Goal: Task Accomplishment & Management: Use online tool/utility

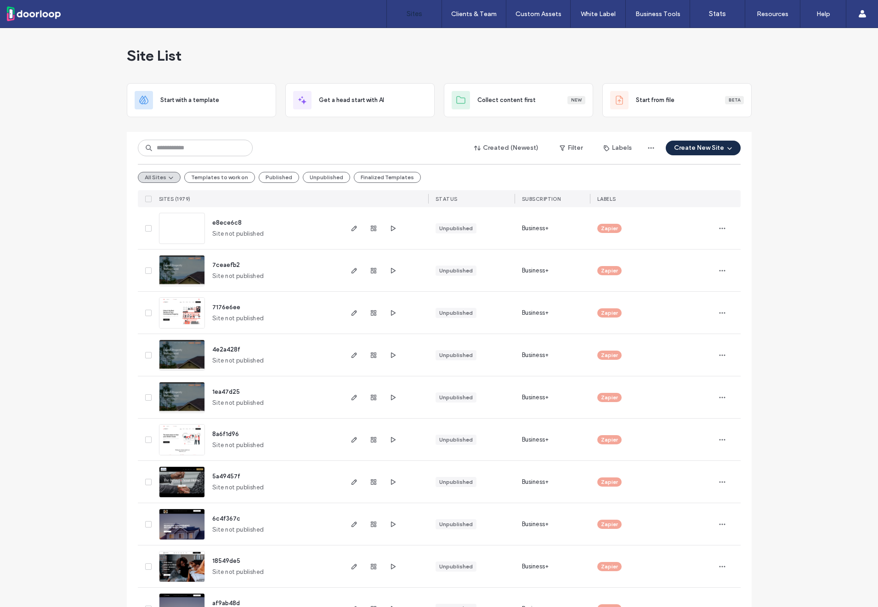
click at [173, 147] on input at bounding box center [195, 148] width 115 height 17
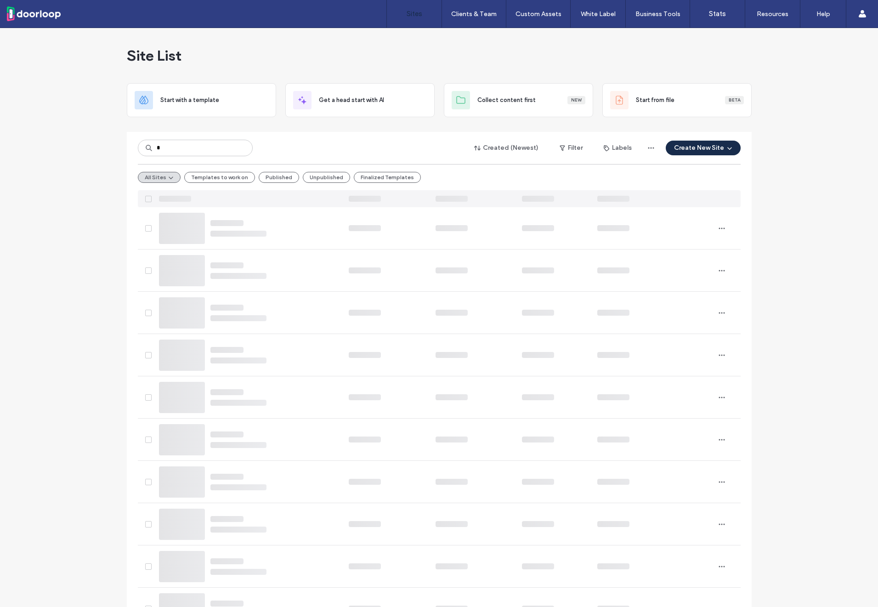
type input "*"
click at [167, 149] on input "*" at bounding box center [195, 148] width 115 height 17
click at [724, 144] on span "button" at bounding box center [728, 148] width 9 height 14
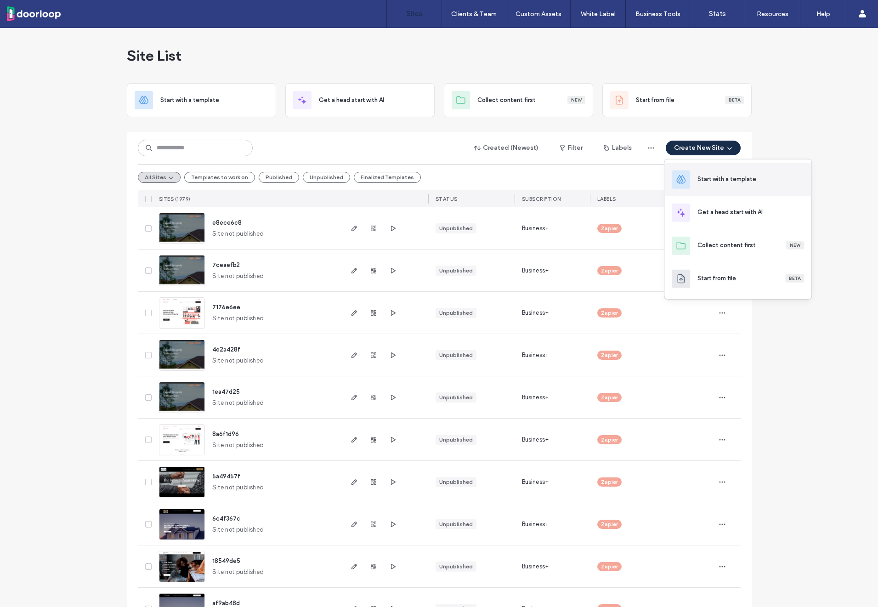
click at [712, 182] on div "Start with a template" at bounding box center [726, 178] width 59 height 9
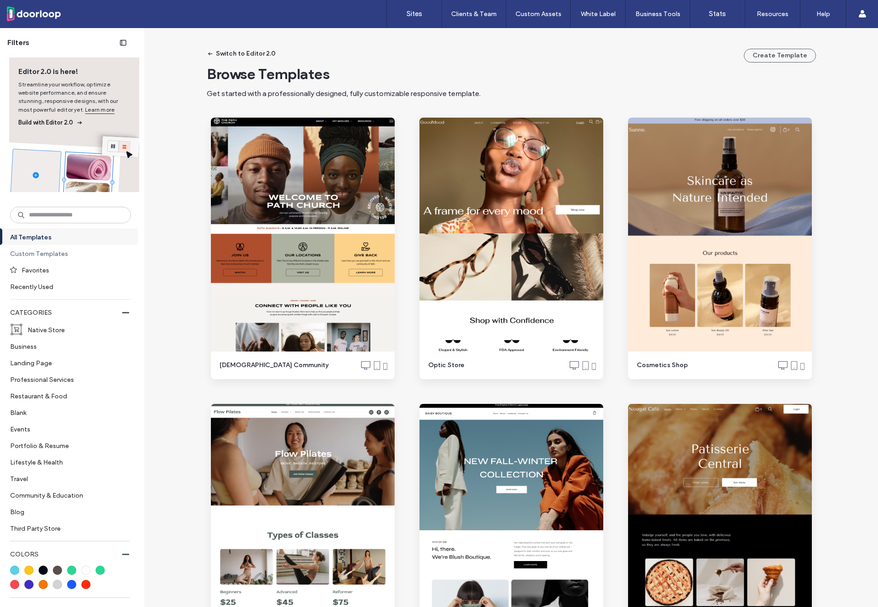
click at [27, 259] on label "Custom Templates" at bounding box center [66, 253] width 113 height 16
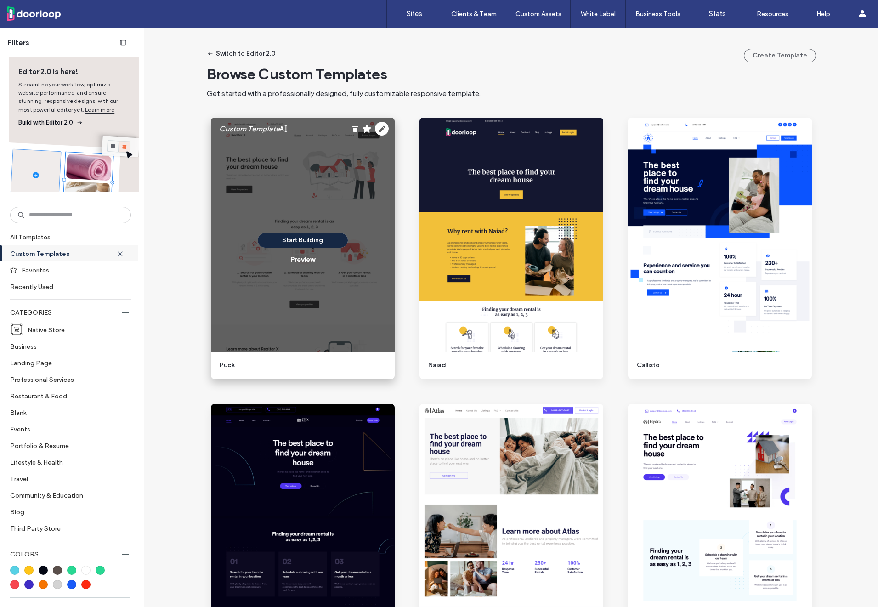
click at [289, 244] on button "Start Building" at bounding box center [303, 240] width 90 height 15
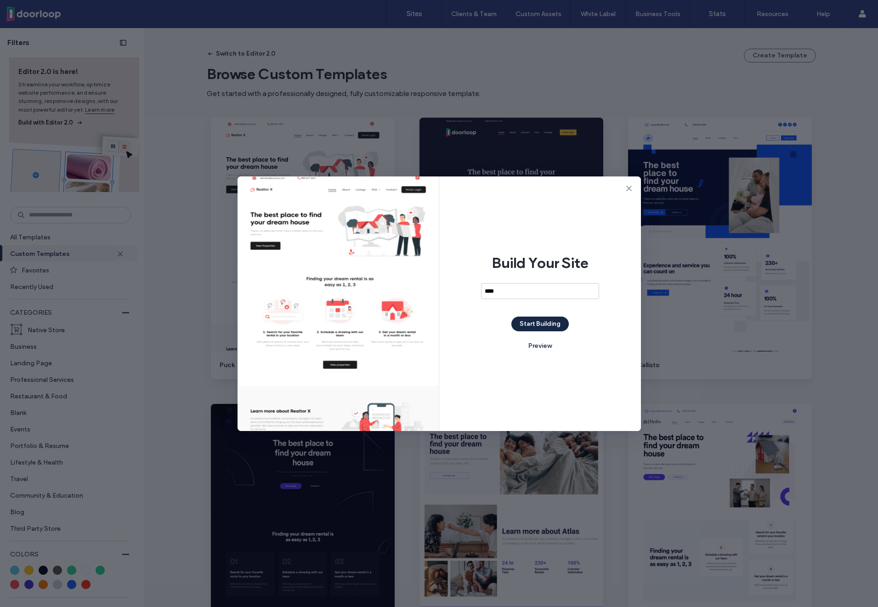
type input "****"
click at [555, 327] on button "Start Building" at bounding box center [539, 323] width 57 height 15
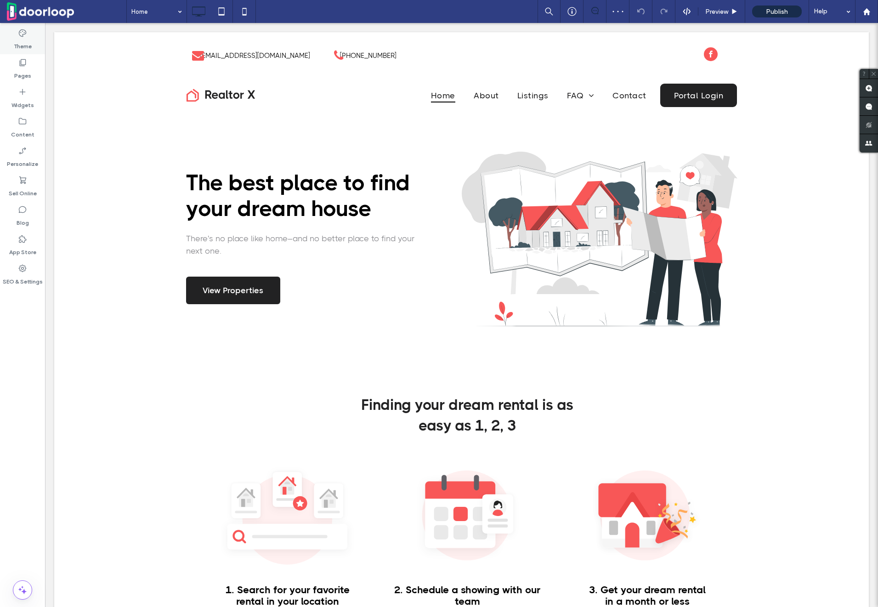
click at [16, 36] on div "Theme" at bounding box center [22, 39] width 45 height 29
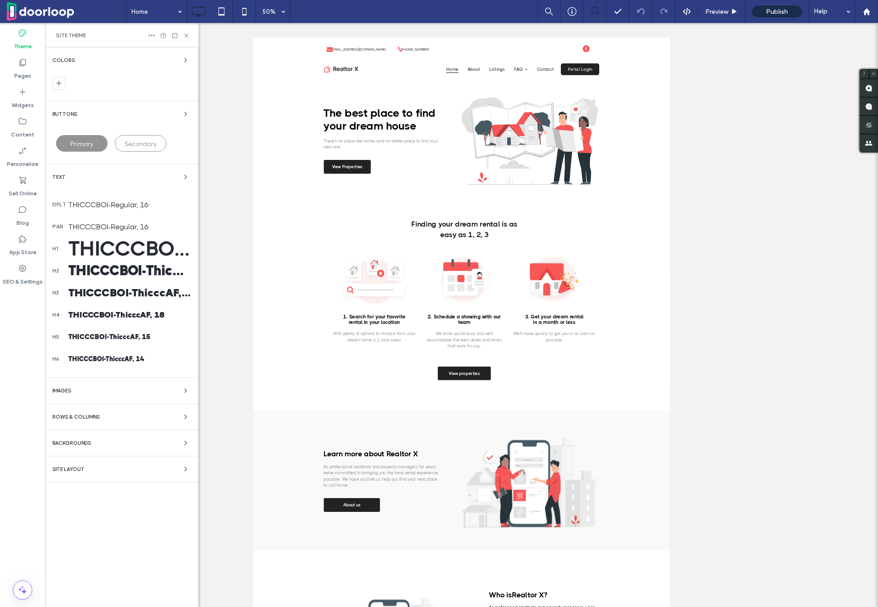
click at [76, 440] on span "Backgrounds" at bounding box center [71, 442] width 39 height 5
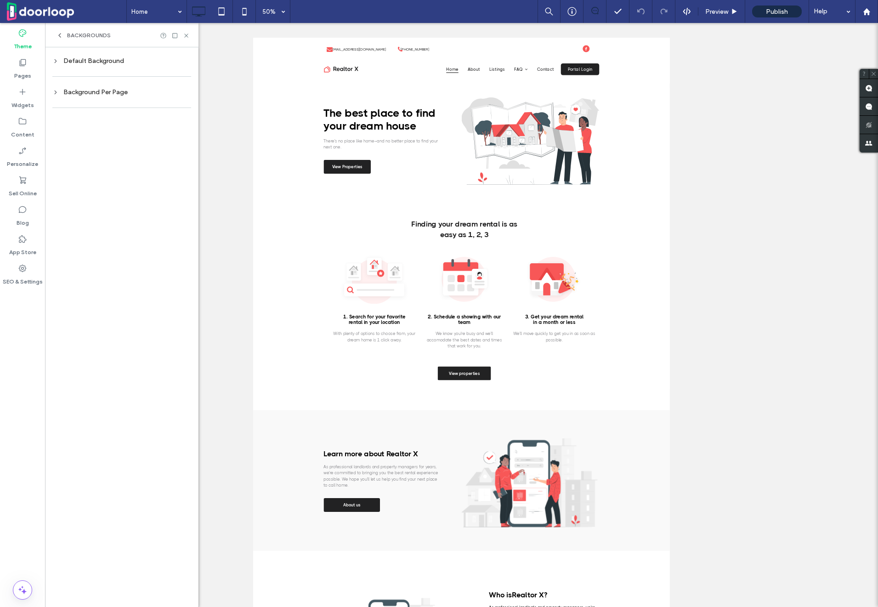
click at [55, 58] on icon at bounding box center [55, 61] width 6 height 6
click at [161, 112] on span "Image" at bounding box center [152, 115] width 17 height 7
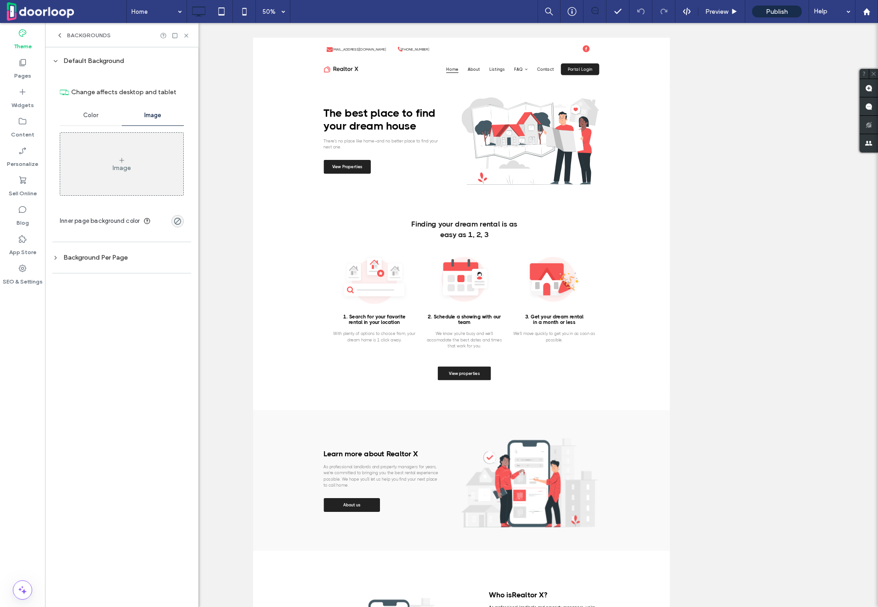
click at [125, 163] on div "Image" at bounding box center [121, 164] width 123 height 61
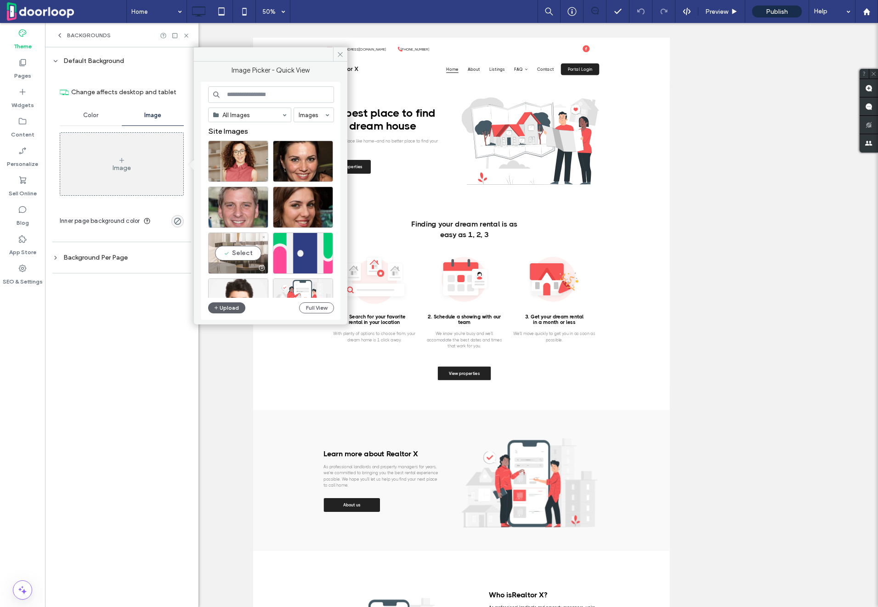
click at [234, 252] on div "Select" at bounding box center [238, 252] width 60 height 41
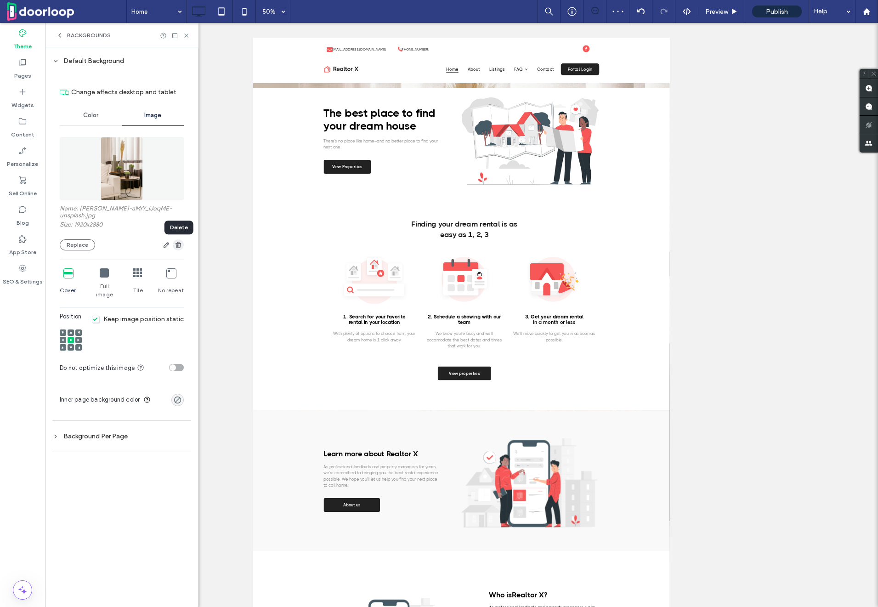
click at [180, 248] on icon "button" at bounding box center [177, 244] width 7 height 7
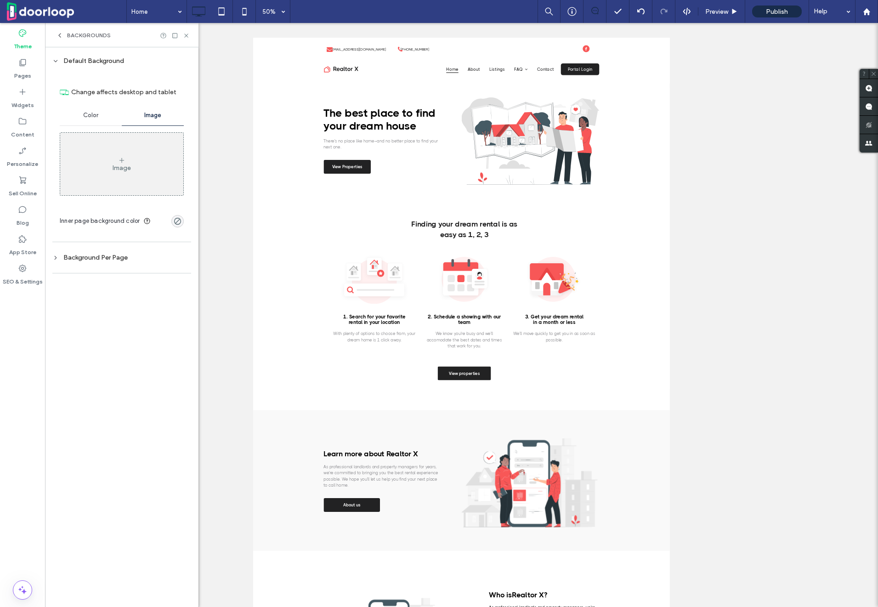
click at [87, 118] on span "Color" at bounding box center [90, 115] width 15 height 7
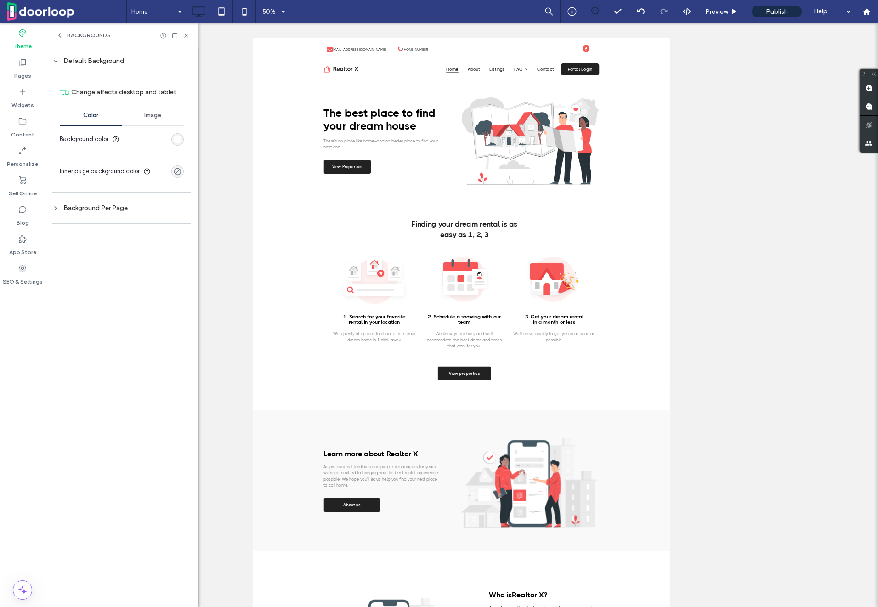
click at [61, 210] on div "Background Per Page" at bounding box center [121, 208] width 139 height 8
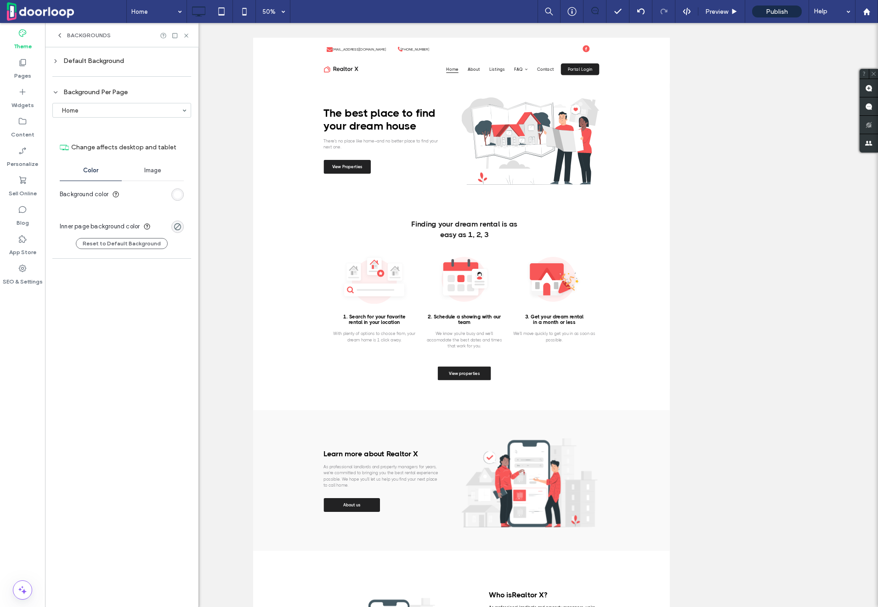
click at [144, 165] on div "Image" at bounding box center [153, 170] width 62 height 20
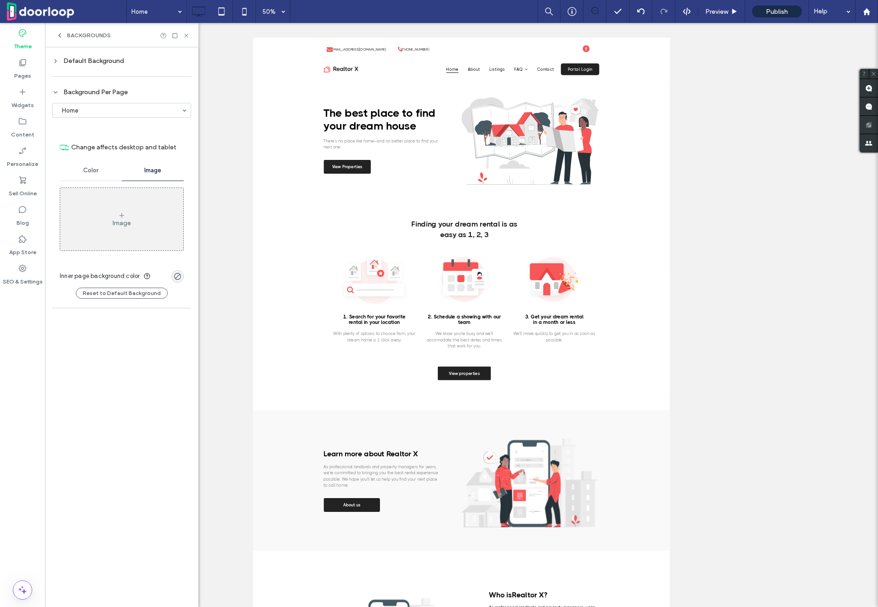
click at [95, 163] on div "Color" at bounding box center [91, 170] width 62 height 20
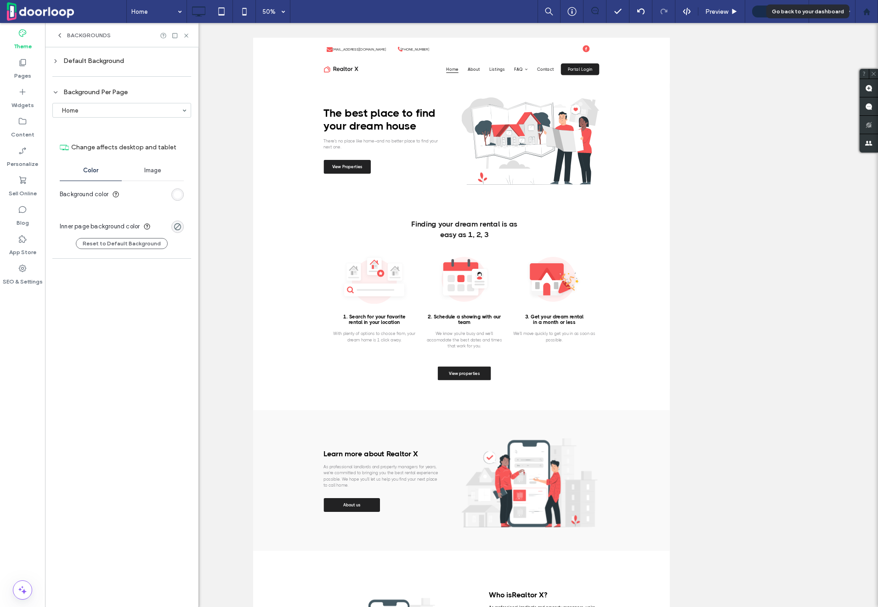
click at [868, 8] on icon at bounding box center [866, 12] width 8 height 8
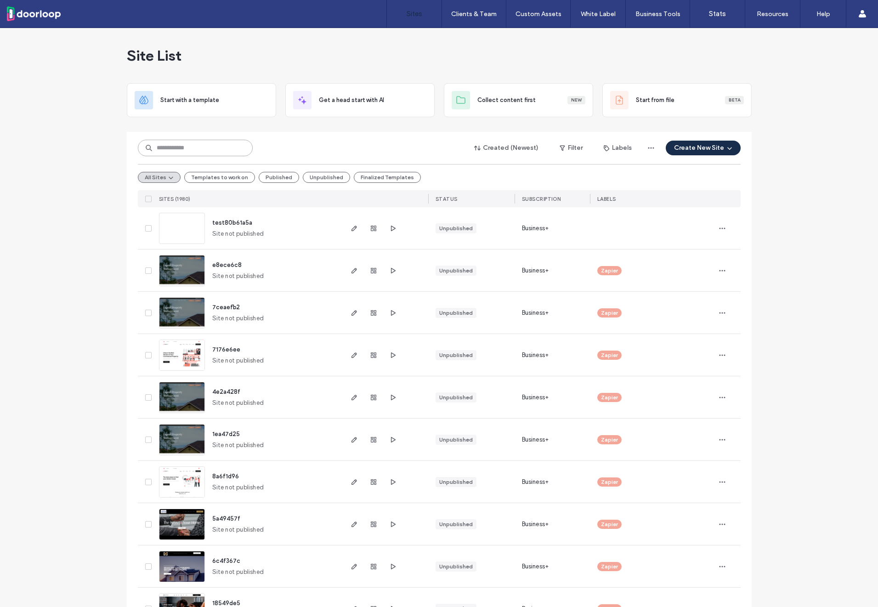
click at [215, 146] on input at bounding box center [195, 148] width 115 height 17
paste input "********"
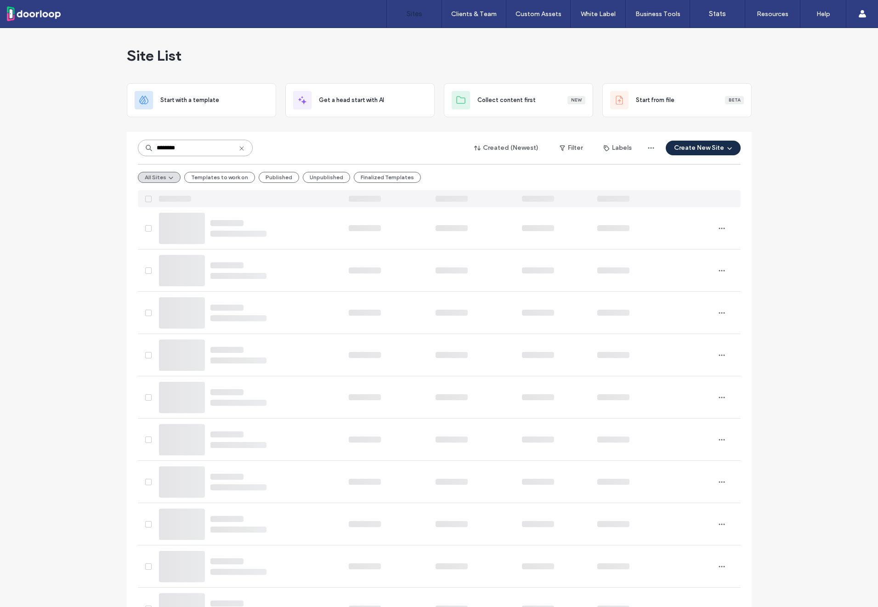
type input "********"
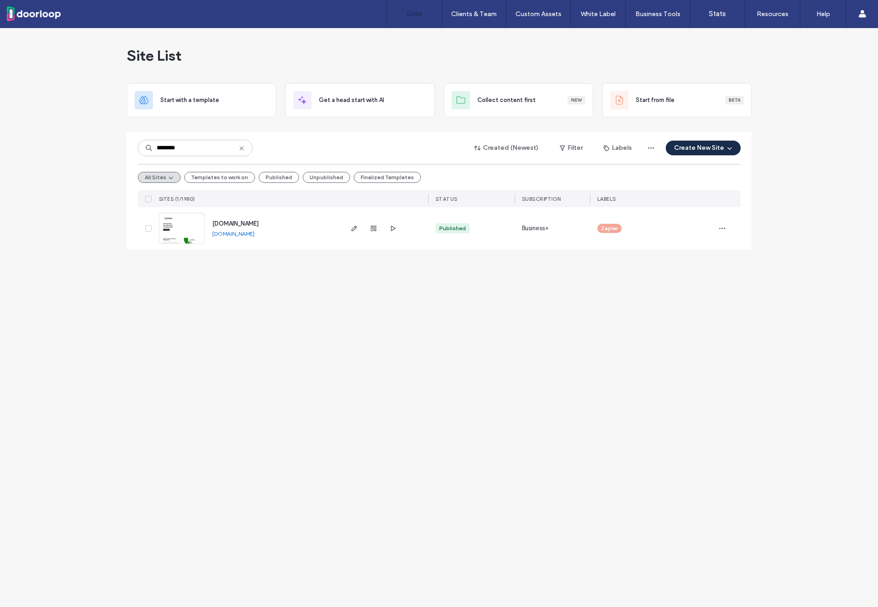
click at [239, 223] on span "www.modesto-pm.com" at bounding box center [235, 223] width 46 height 7
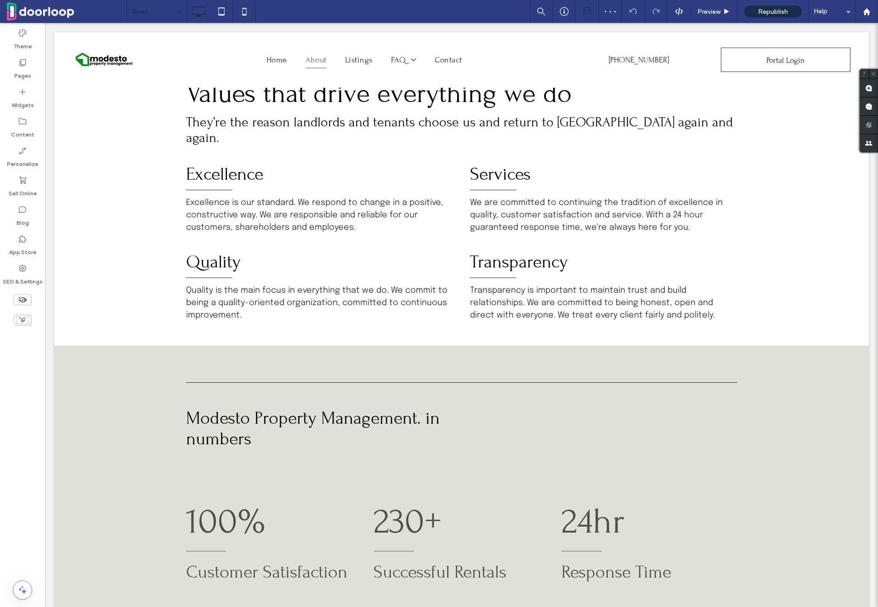
scroll to position [550, 0]
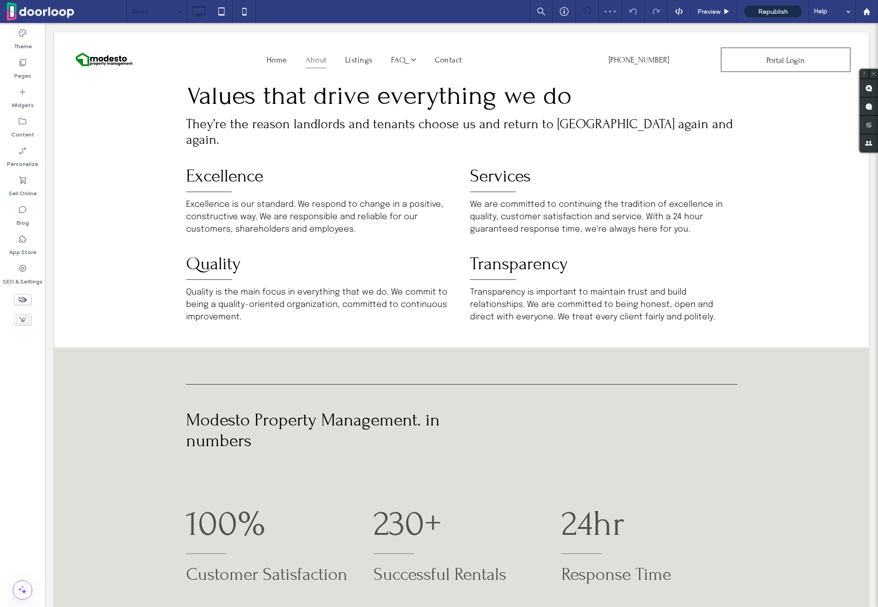
click at [146, 1] on input at bounding box center [154, 11] width 46 height 23
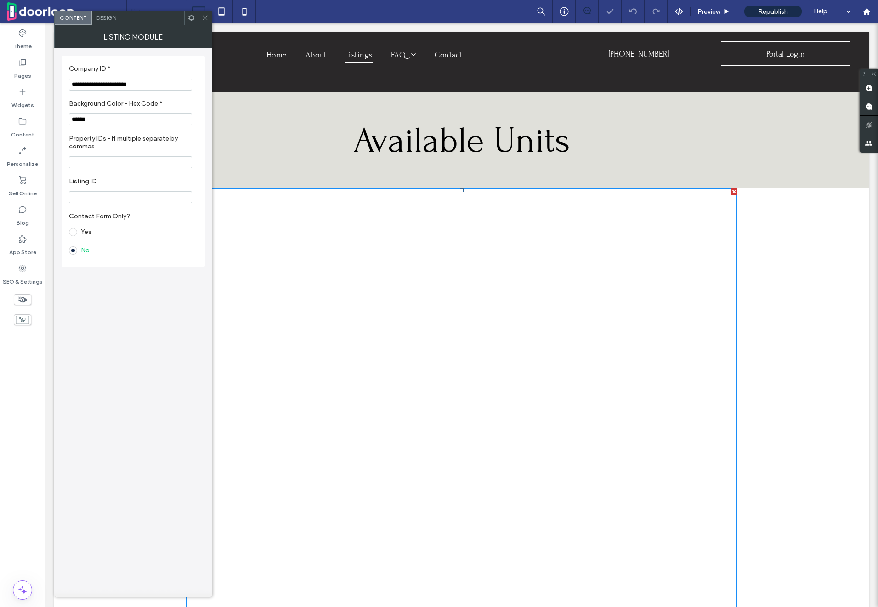
click at [113, 89] on input "**********" at bounding box center [130, 85] width 123 height 12
paste input "Company ID *"
type input "**********"
click at [204, 13] on span at bounding box center [205, 18] width 7 height 14
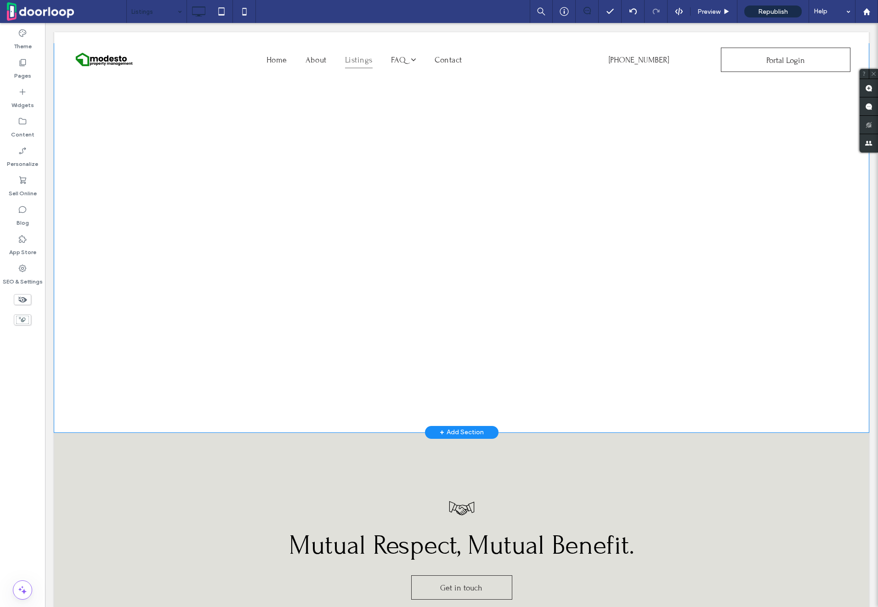
scroll to position [379, 0]
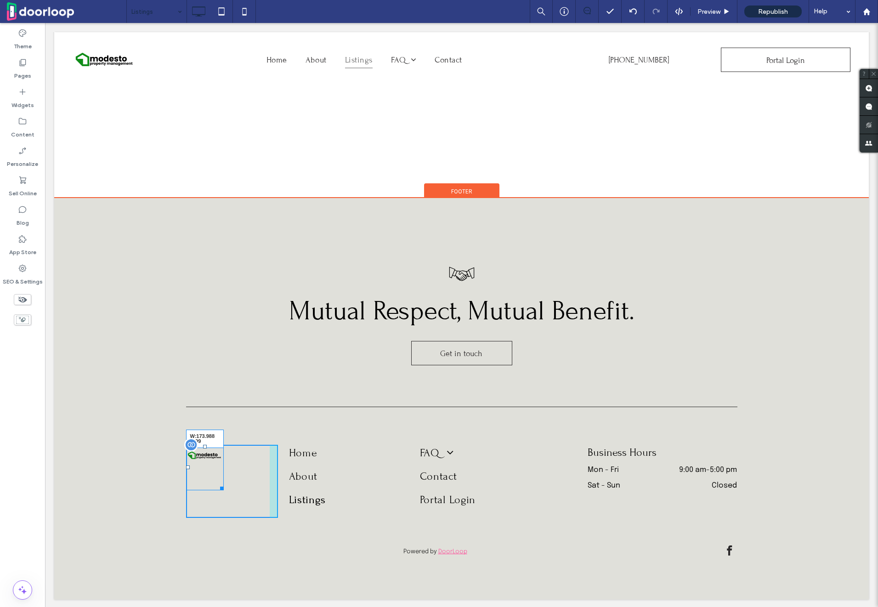
drag, startPoint x: 220, startPoint y: 457, endPoint x: 287, endPoint y: 489, distance: 73.7
click at [224, 467] on div "W:173.988 H:99" at bounding box center [205, 467] width 38 height 45
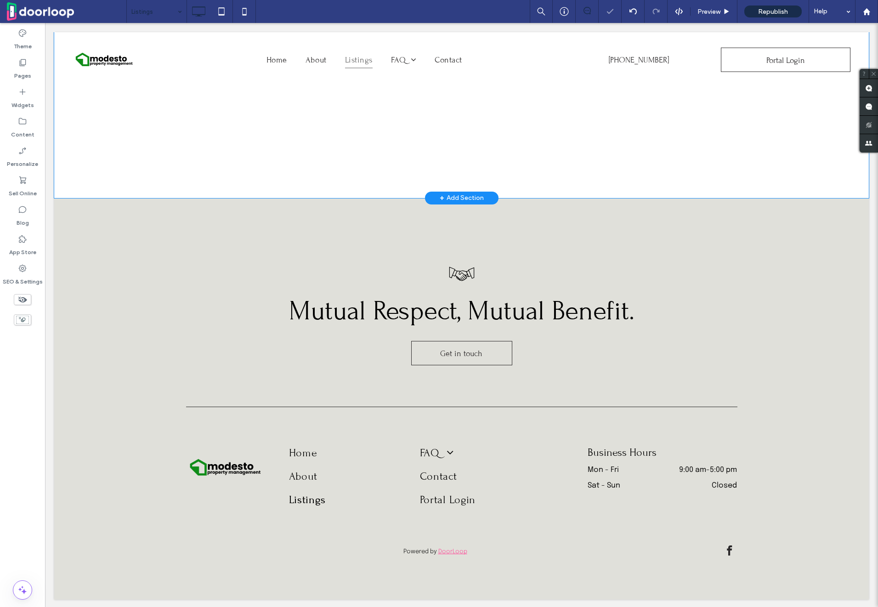
scroll to position [0, 0]
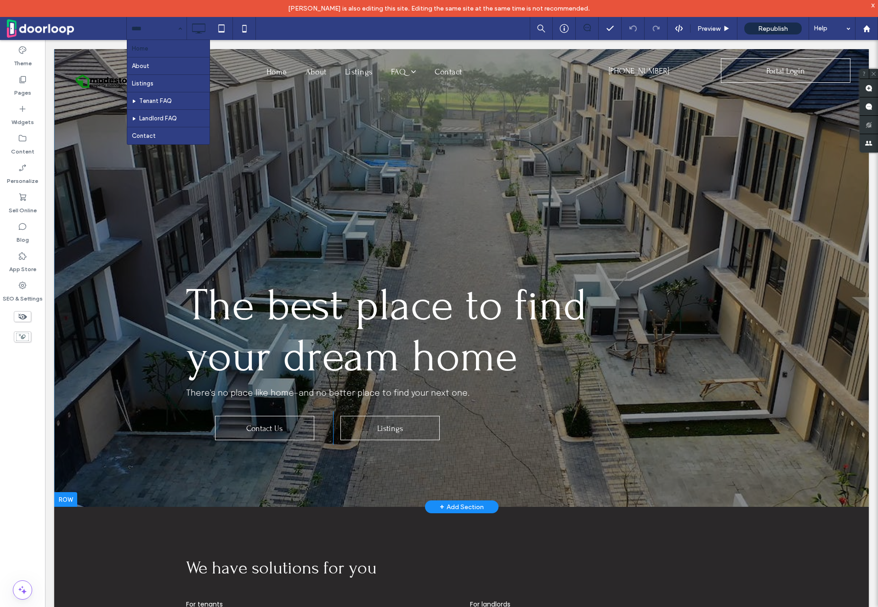
click at [190, 228] on div at bounding box center [461, 277] width 814 height 457
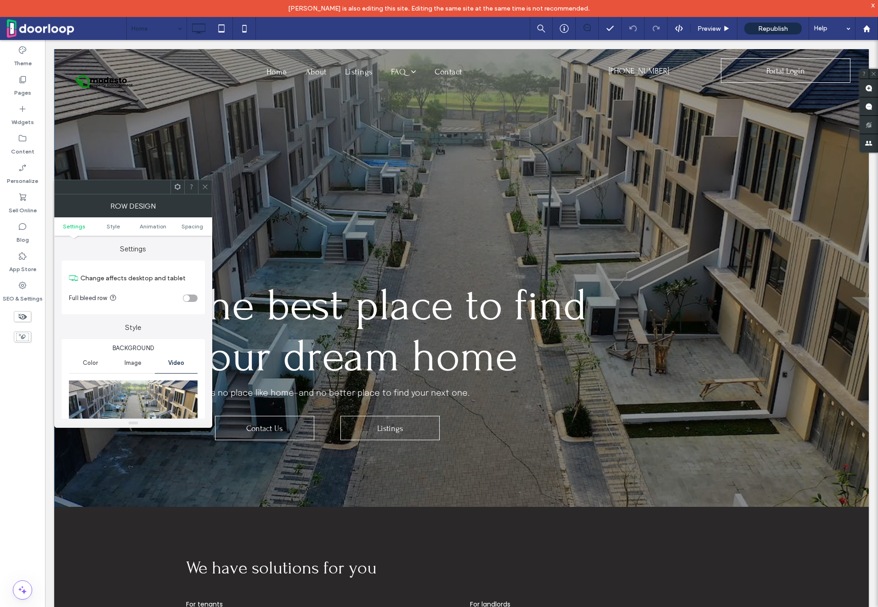
click at [207, 191] on span at bounding box center [205, 187] width 7 height 14
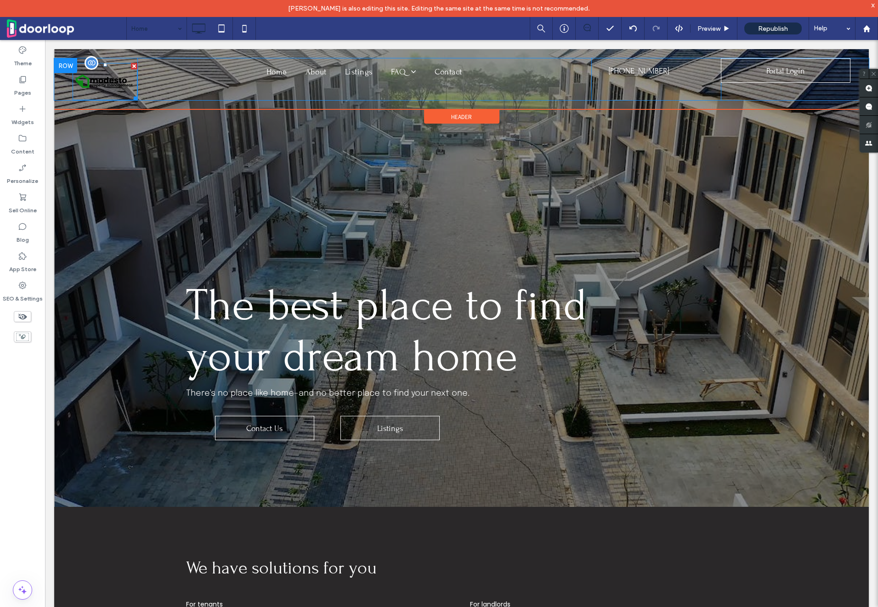
click at [94, 75] on img at bounding box center [105, 81] width 65 height 37
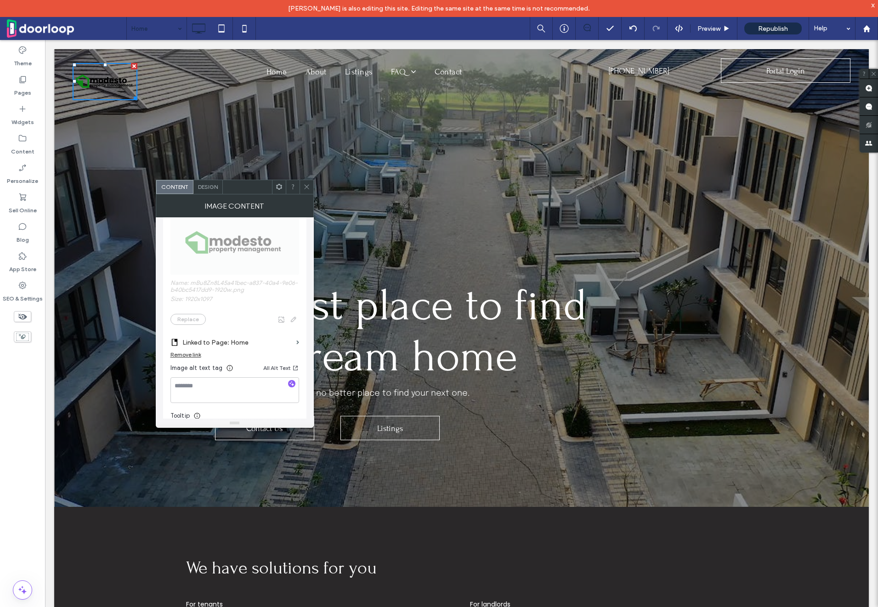
scroll to position [167, 0]
click at [279, 183] on icon at bounding box center [279, 186] width 7 height 7
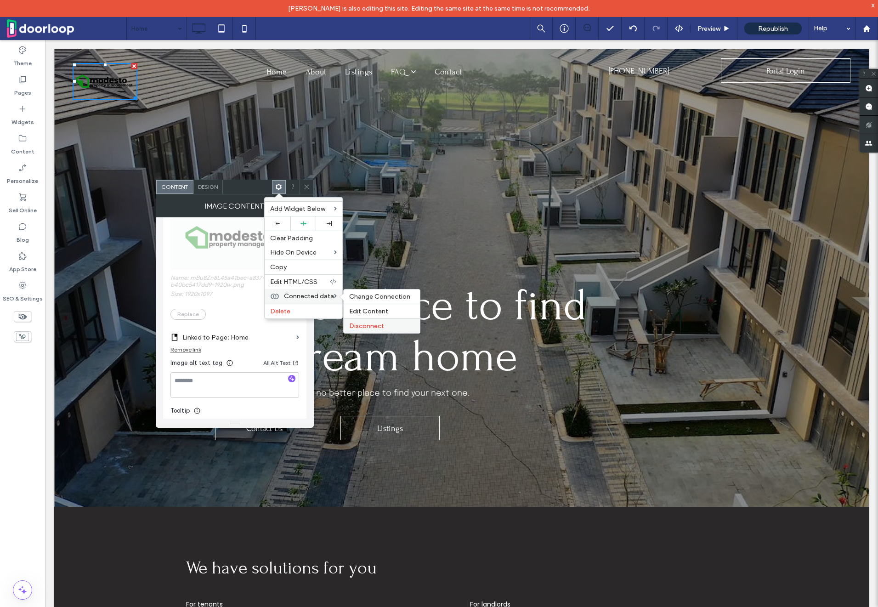
click at [382, 323] on span "Disconnect" at bounding box center [366, 326] width 35 height 8
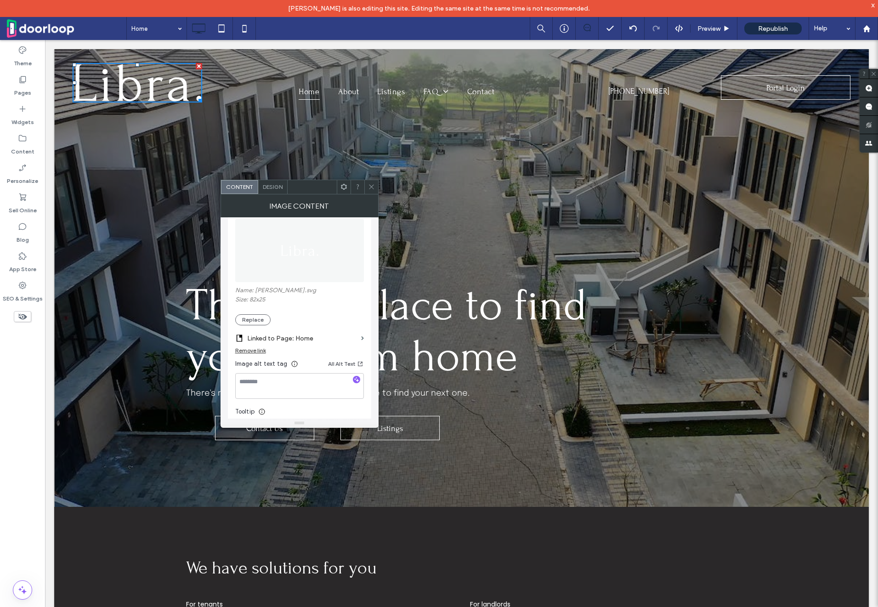
scroll to position [115, 0]
click at [252, 316] on button "Replace" at bounding box center [252, 316] width 35 height 11
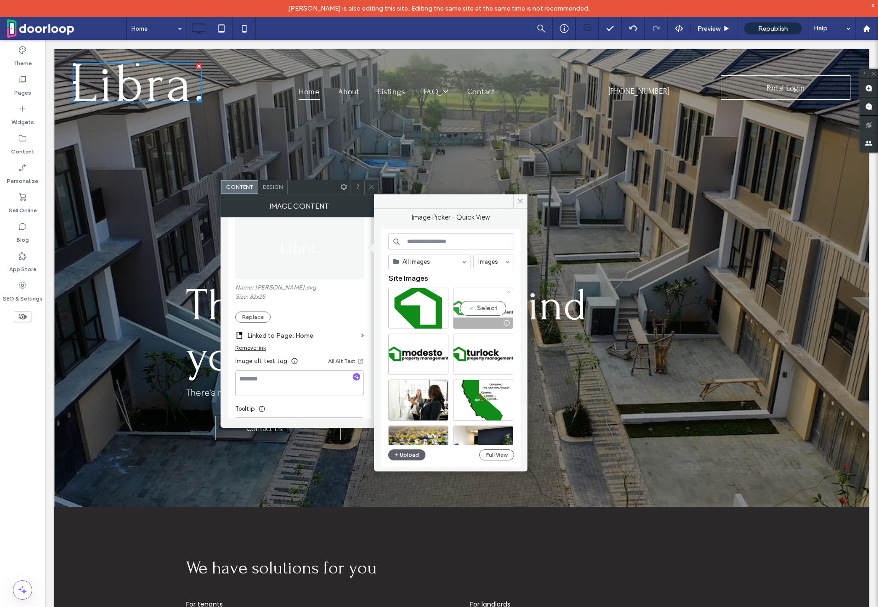
click at [470, 313] on div "Select" at bounding box center [483, 307] width 60 height 41
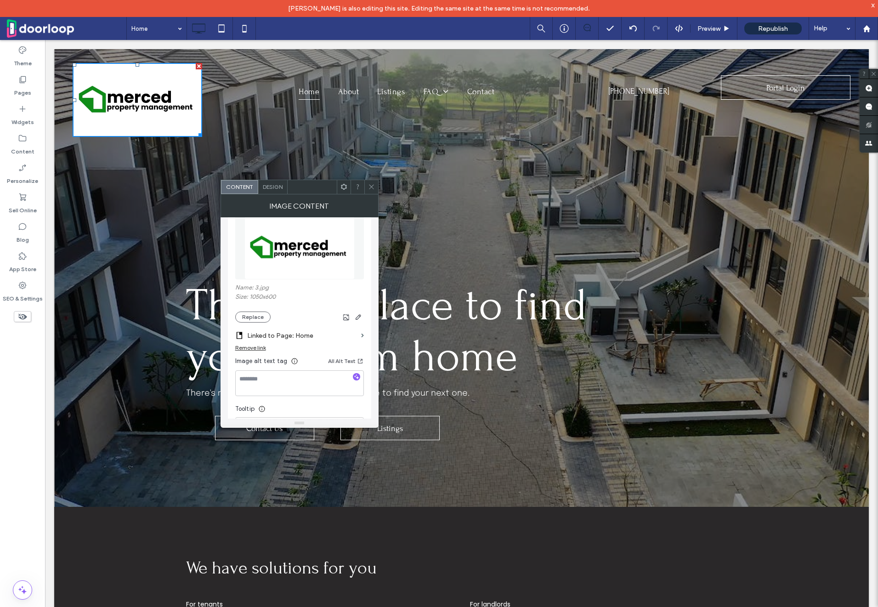
click at [341, 190] on span at bounding box center [343, 187] width 7 height 14
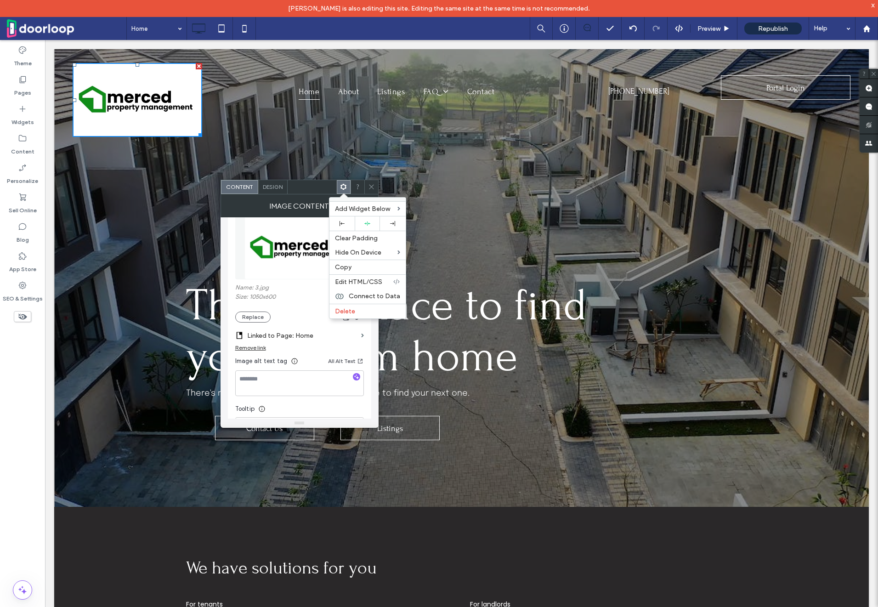
click at [243, 225] on figure at bounding box center [299, 247] width 129 height 63
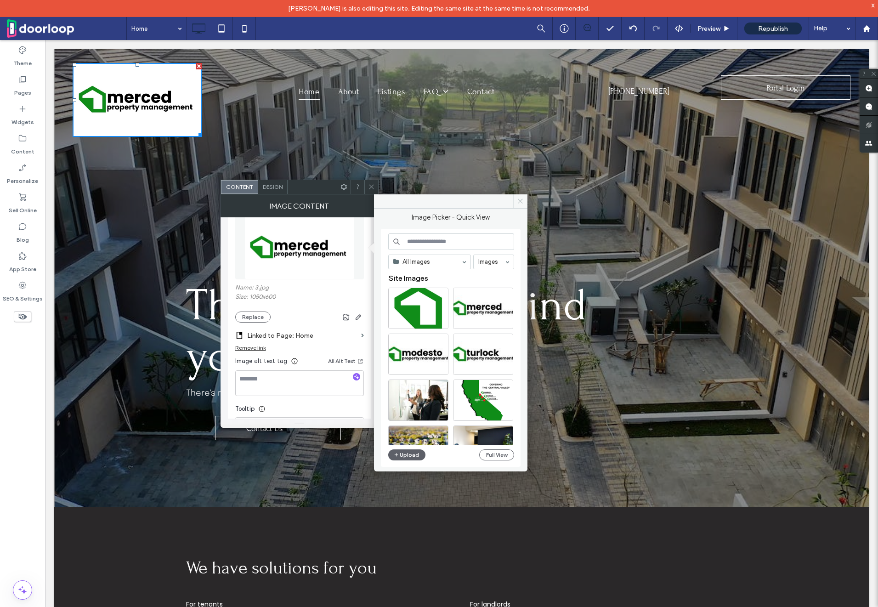
click at [517, 198] on icon at bounding box center [520, 200] width 7 height 7
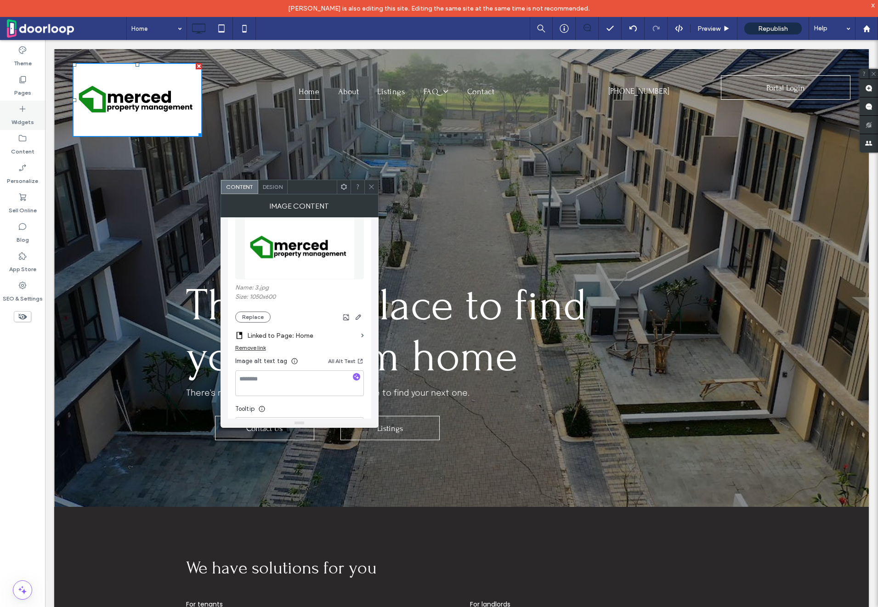
click at [27, 125] on label "Widgets" at bounding box center [22, 119] width 23 height 13
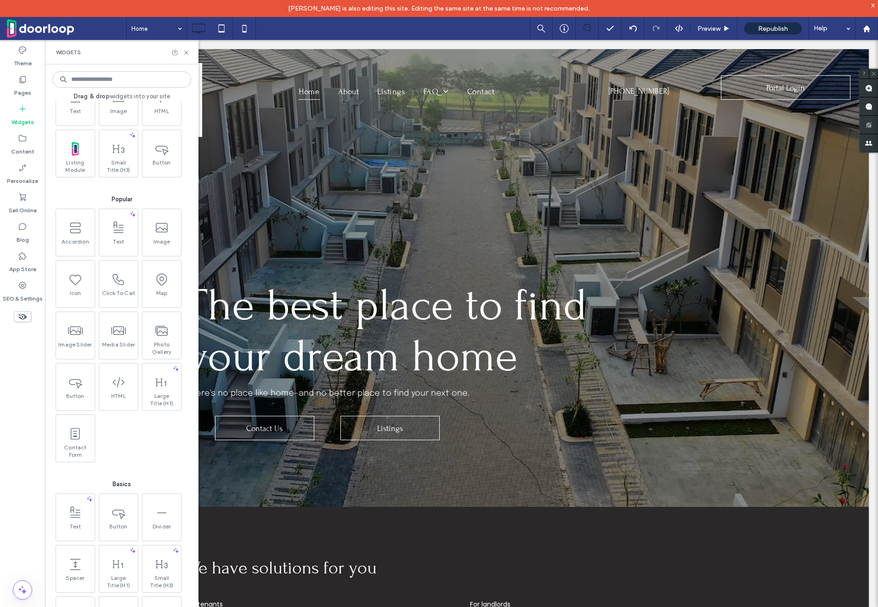
scroll to position [54, 0]
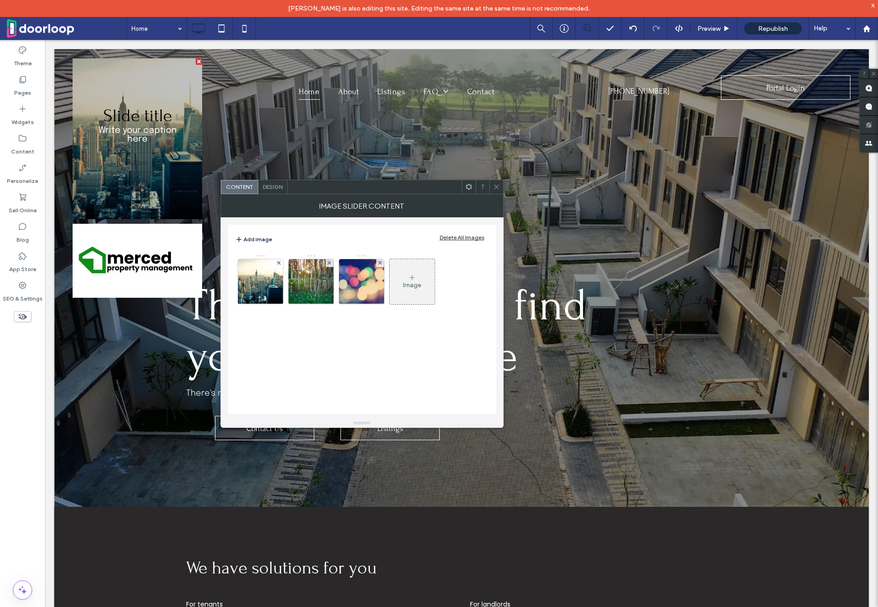
click at [272, 187] on span "Design" at bounding box center [273, 186] width 20 height 7
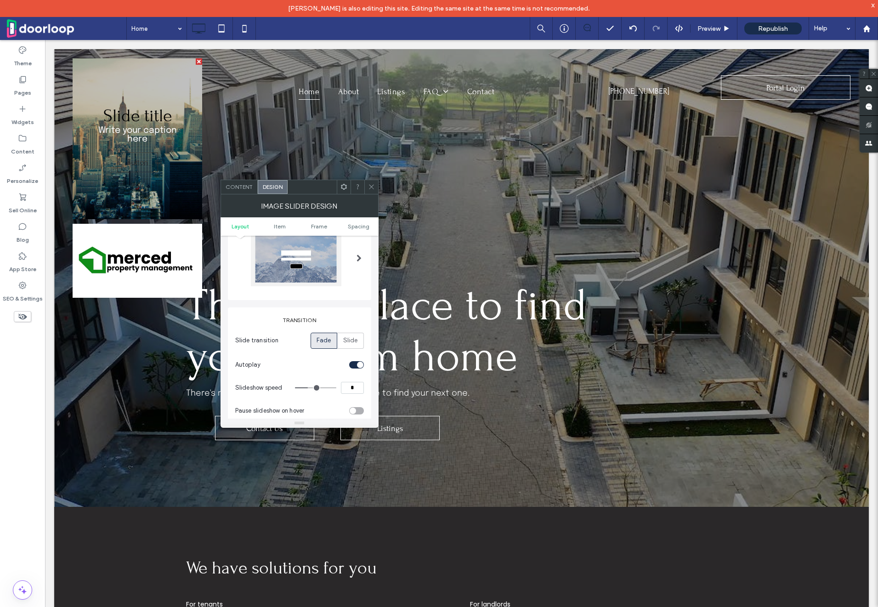
scroll to position [0, 0]
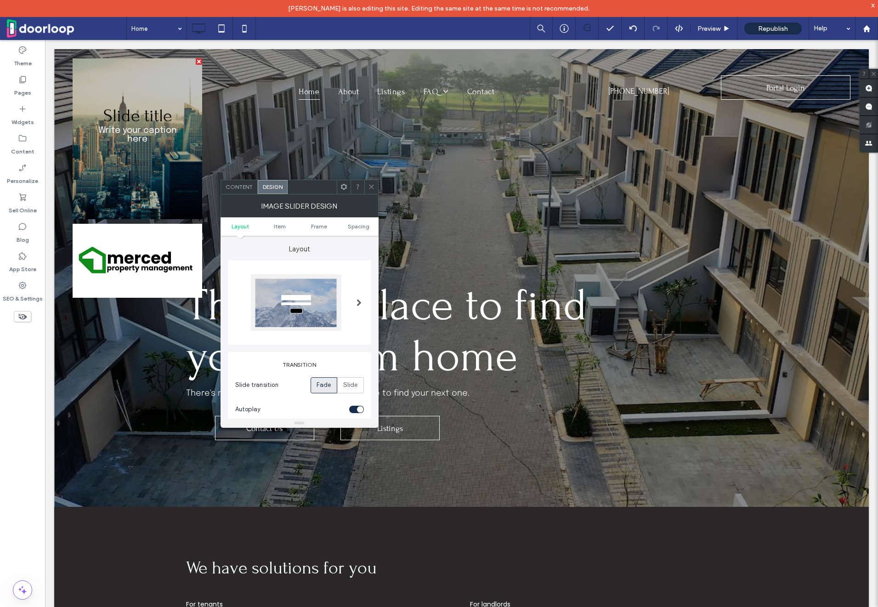
click at [356, 301] on span at bounding box center [358, 301] width 5 height 7
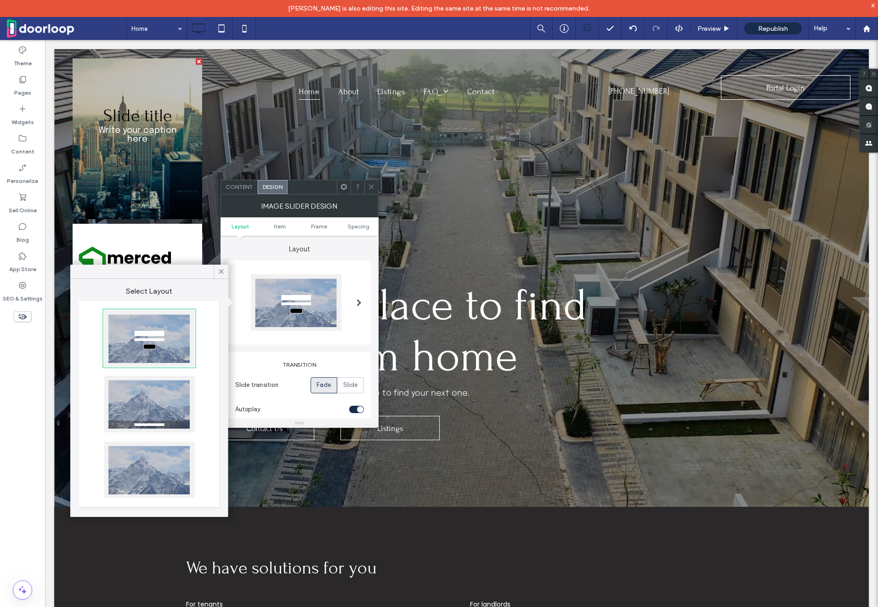
click at [166, 461] on div at bounding box center [149, 469] width 90 height 56
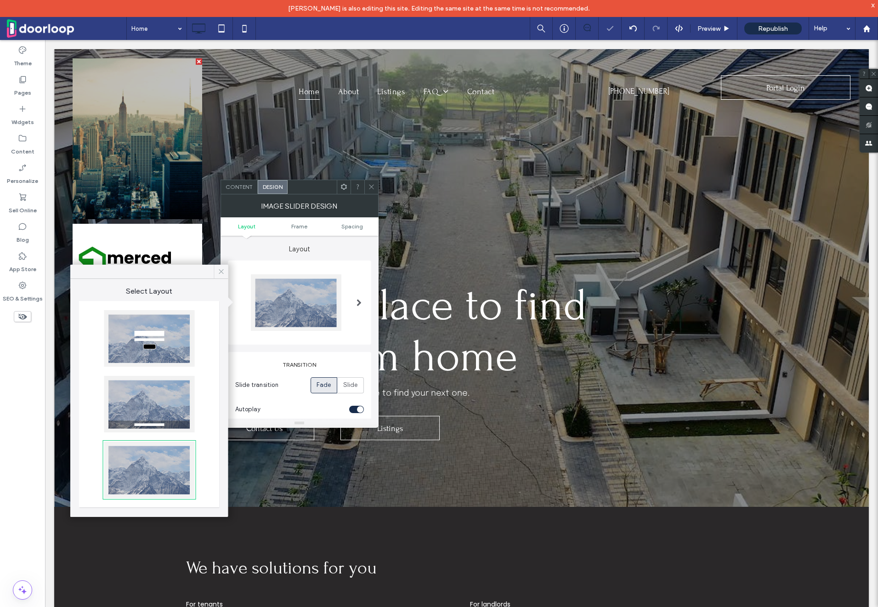
click at [225, 268] on div at bounding box center [221, 272] width 14 height 14
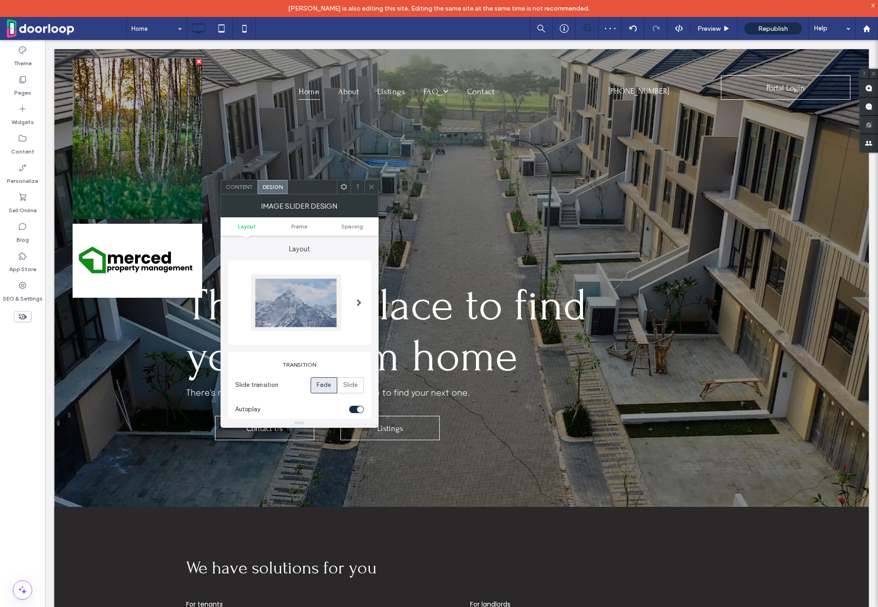
click at [246, 184] on span "Content" at bounding box center [238, 186] width 27 height 7
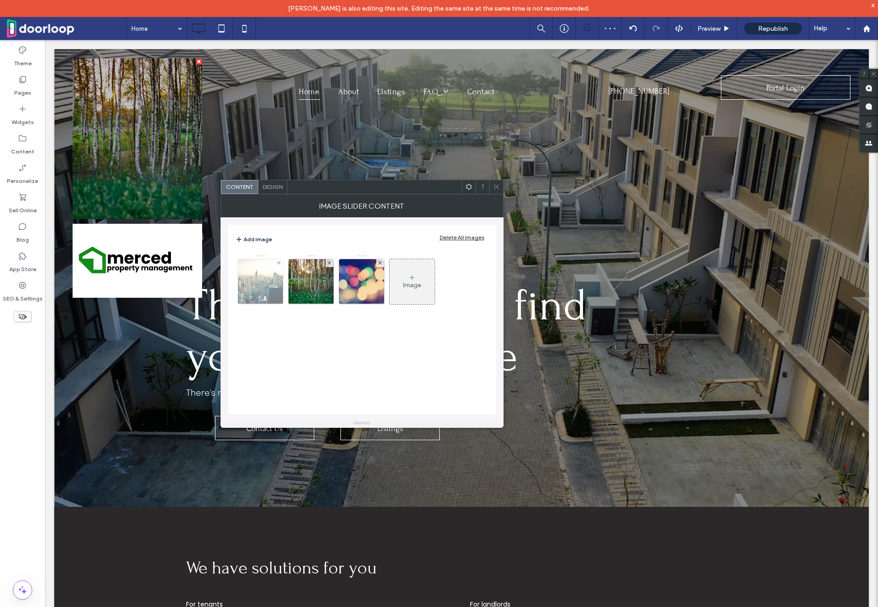
click at [262, 288] on img at bounding box center [261, 281] width 96 height 45
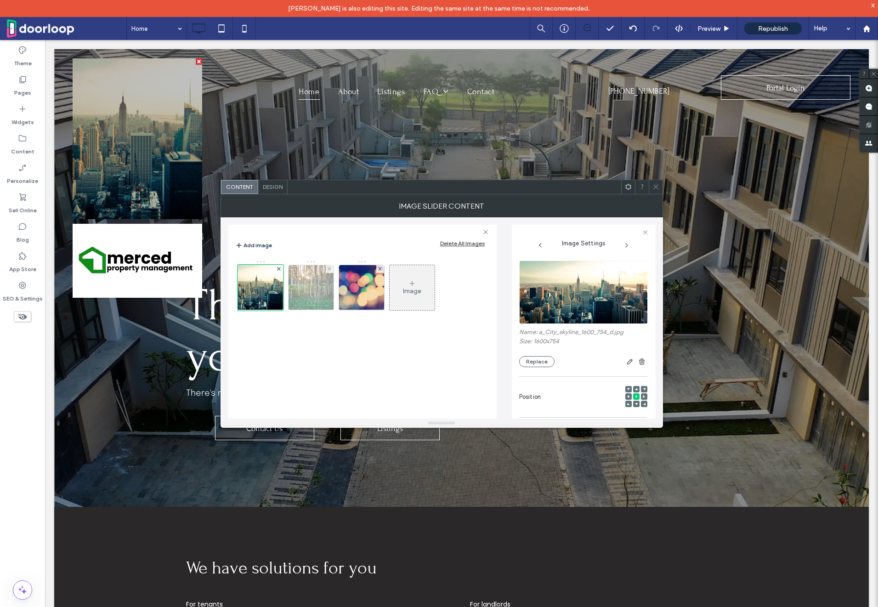
click at [308, 288] on img at bounding box center [311, 287] width 68 height 45
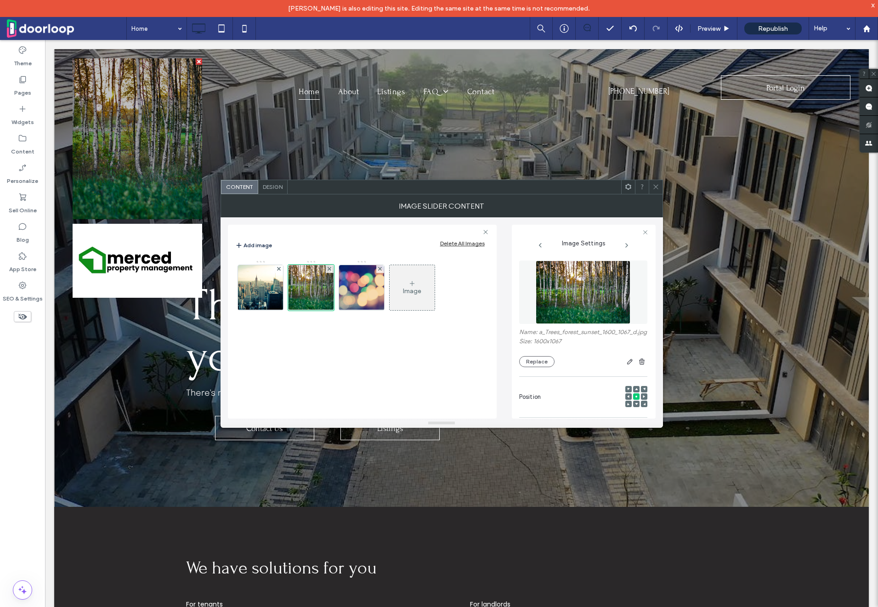
click at [411, 273] on div "Image" at bounding box center [411, 287] width 45 height 43
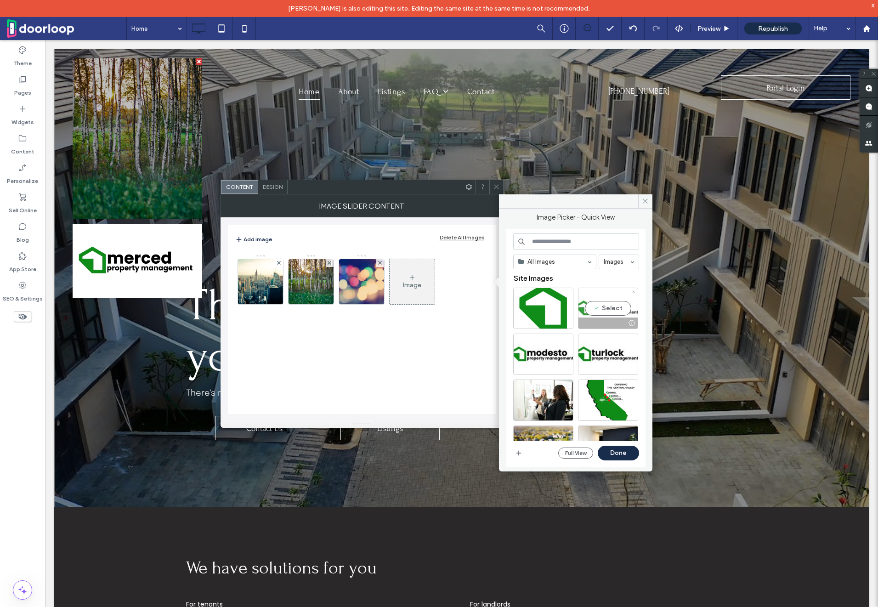
click at [602, 311] on div "Select" at bounding box center [608, 307] width 60 height 41
click at [545, 347] on div "Select" at bounding box center [543, 353] width 60 height 41
click at [601, 353] on div "Select" at bounding box center [608, 353] width 60 height 41
click at [611, 455] on button "Done" at bounding box center [617, 452] width 41 height 15
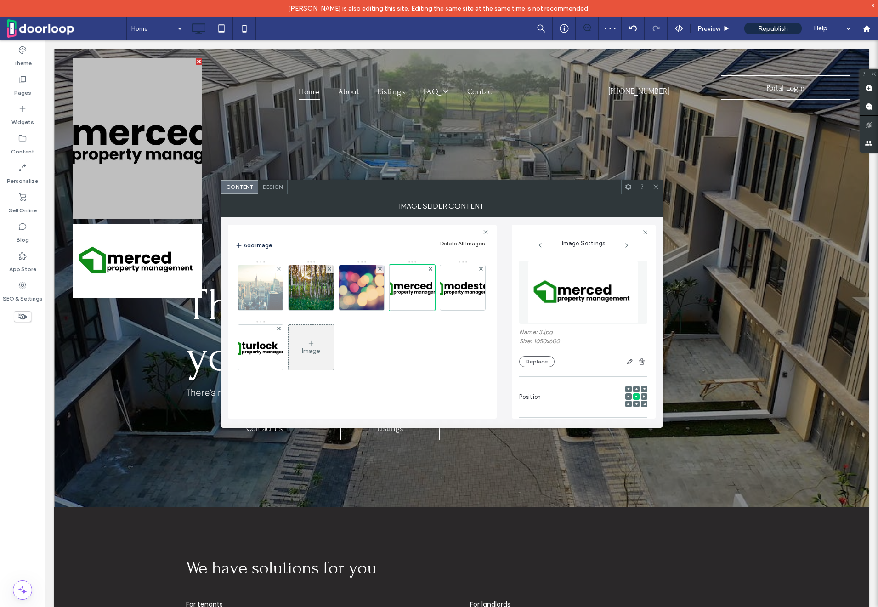
click at [274, 268] on img at bounding box center [261, 287] width 96 height 45
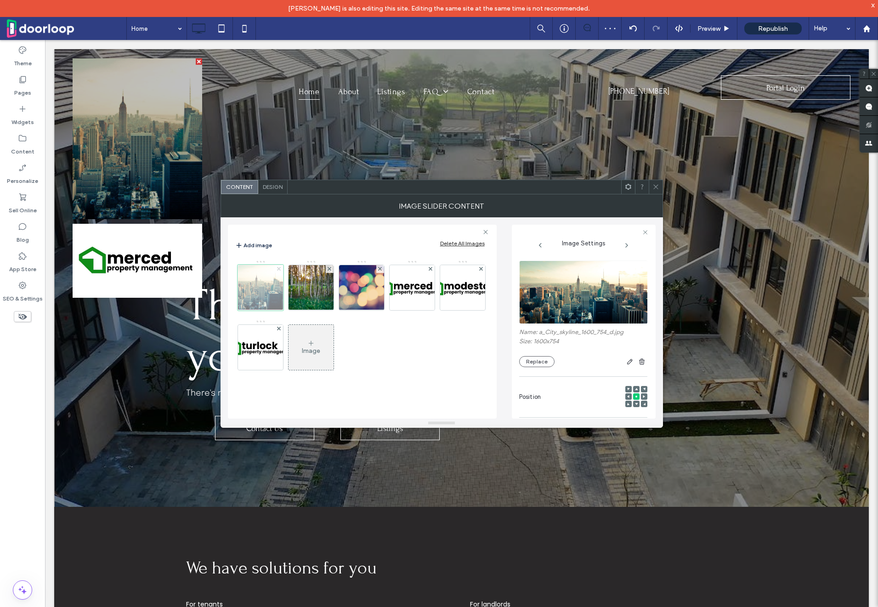
click at [279, 268] on use at bounding box center [279, 269] width 4 height 4
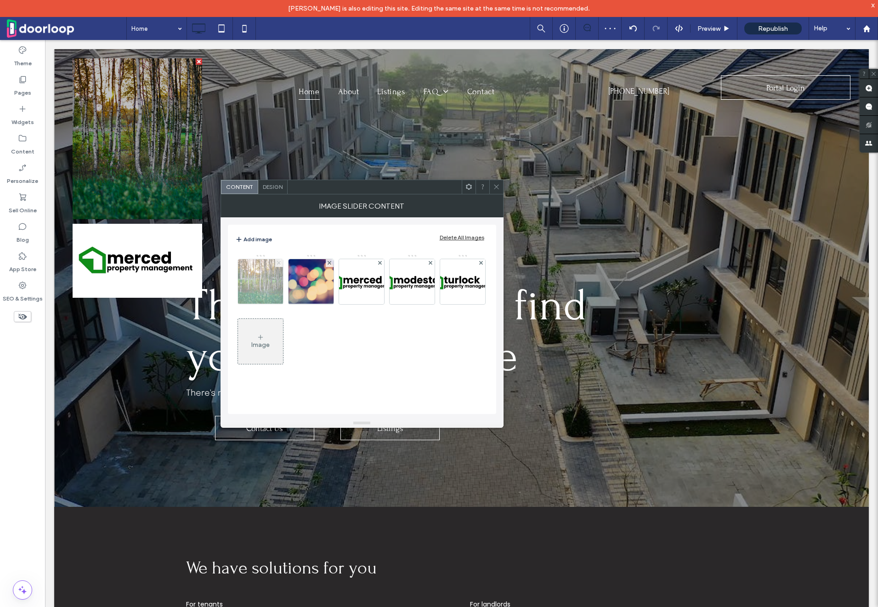
click at [278, 259] on span at bounding box center [279, 263] width 4 height 8
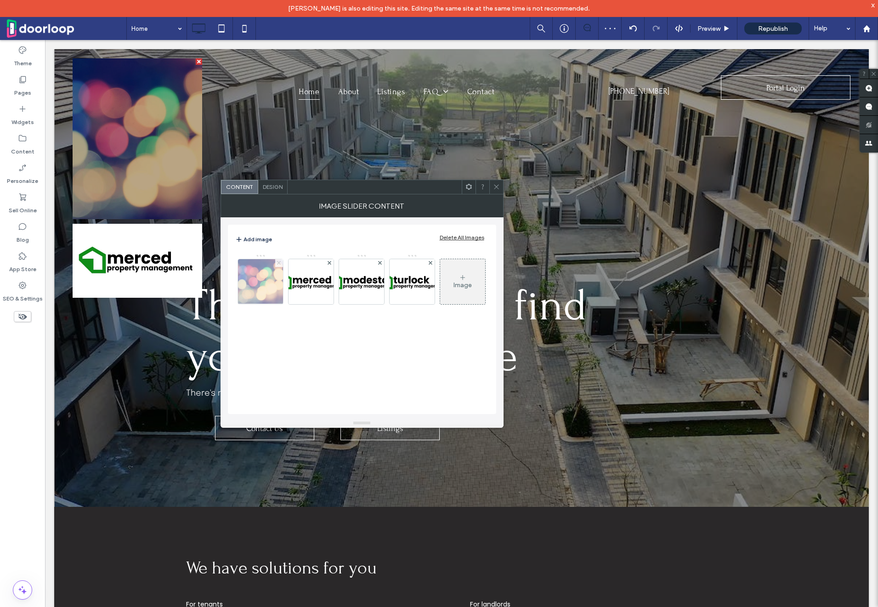
click at [277, 259] on span at bounding box center [279, 263] width 4 height 8
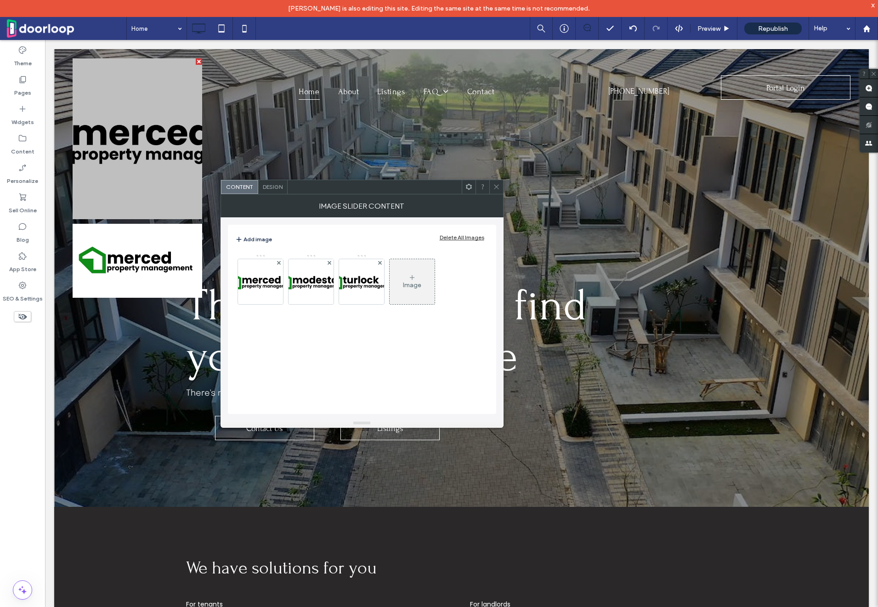
click at [275, 187] on span "Design" at bounding box center [273, 186] width 20 height 7
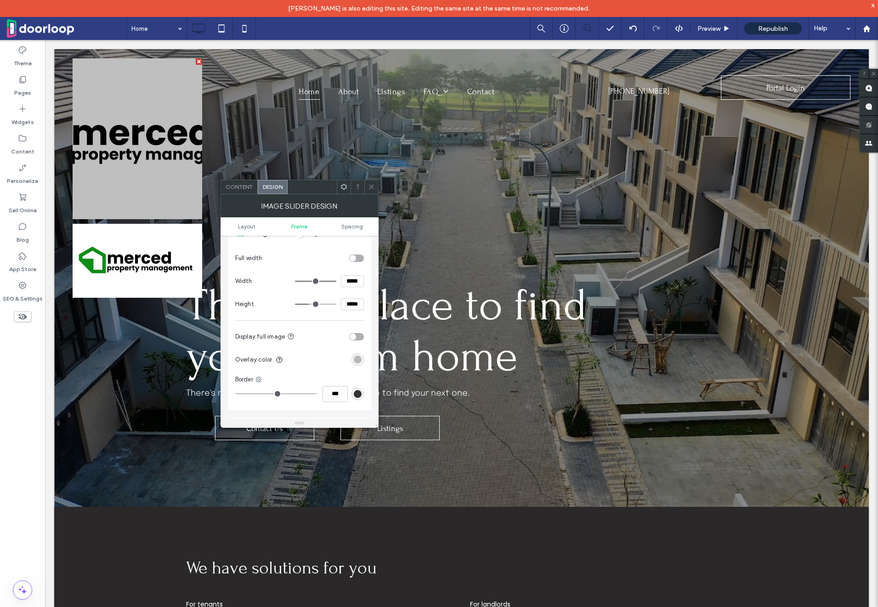
scroll to position [283, 0]
click at [357, 330] on div "toggle" at bounding box center [356, 333] width 15 height 7
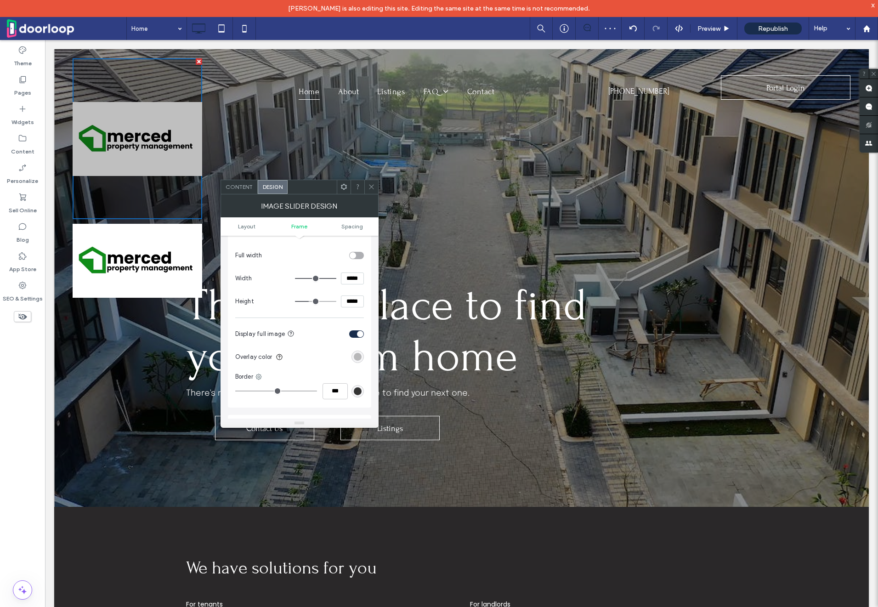
click at [243, 183] on div "Content" at bounding box center [239, 187] width 37 height 14
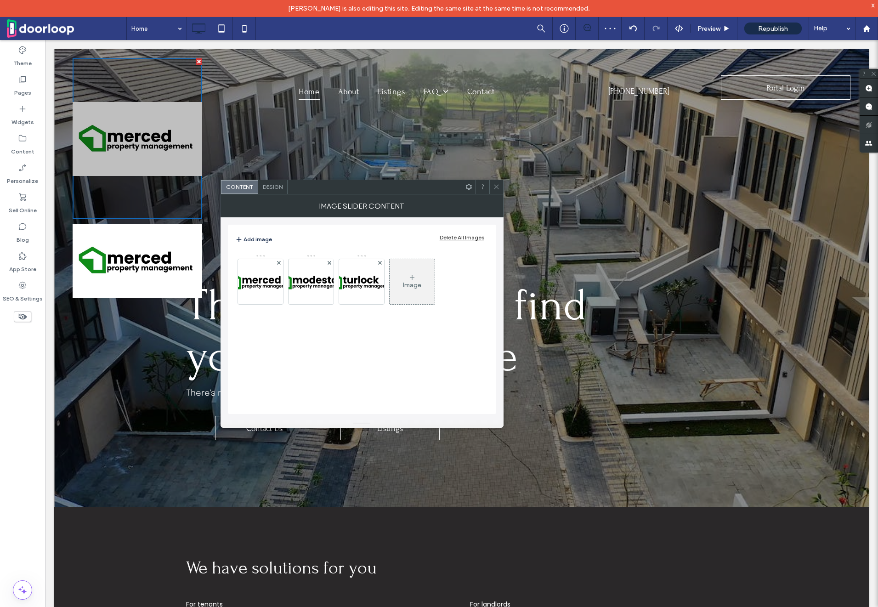
click at [265, 188] on span "Design" at bounding box center [273, 186] width 20 height 7
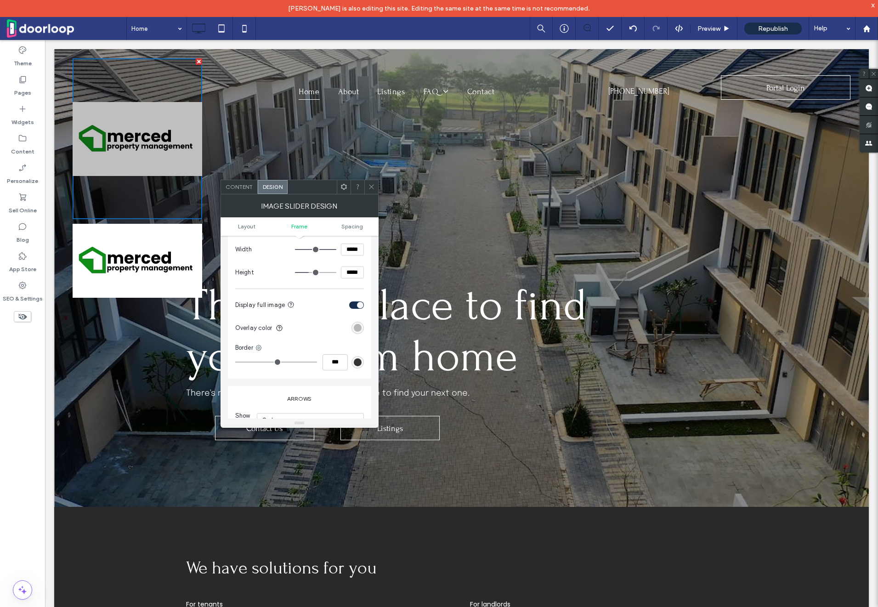
scroll to position [316, 0]
click at [356, 321] on div "rgba(0, 0, 0, 0.25)" at bounding box center [358, 324] width 8 height 8
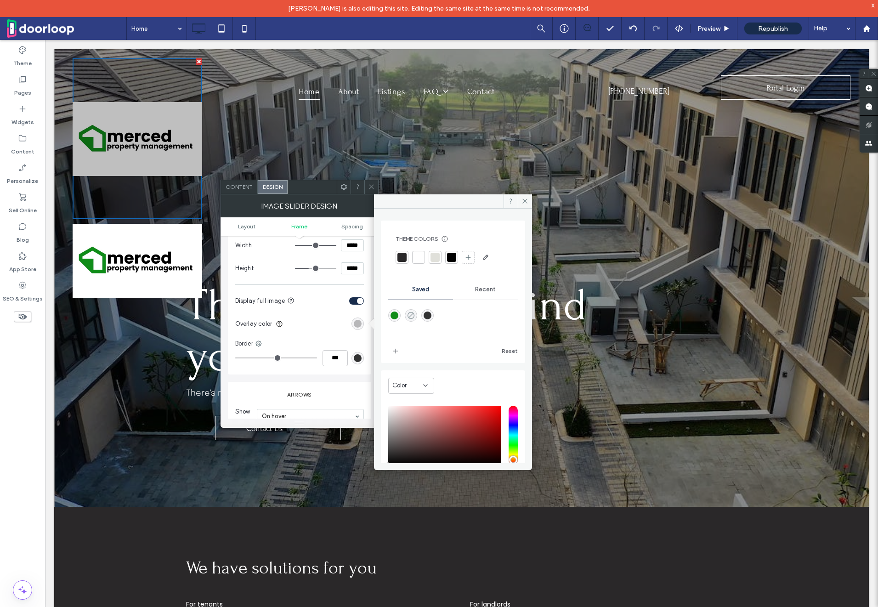
click at [413, 317] on use "rgba(0,0,0,0)" at bounding box center [410, 314] width 7 height 7
type input "*"
type input "**"
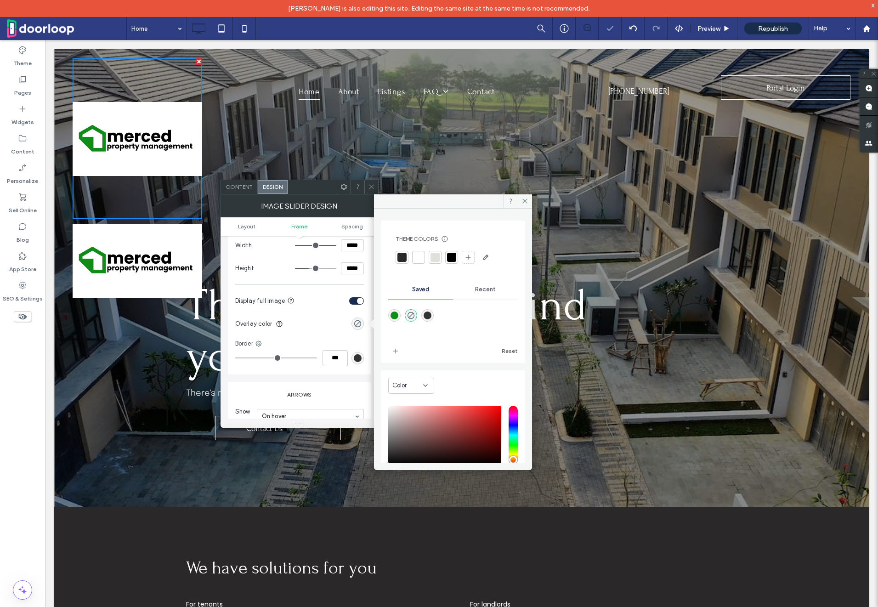
click at [373, 183] on icon at bounding box center [371, 186] width 7 height 7
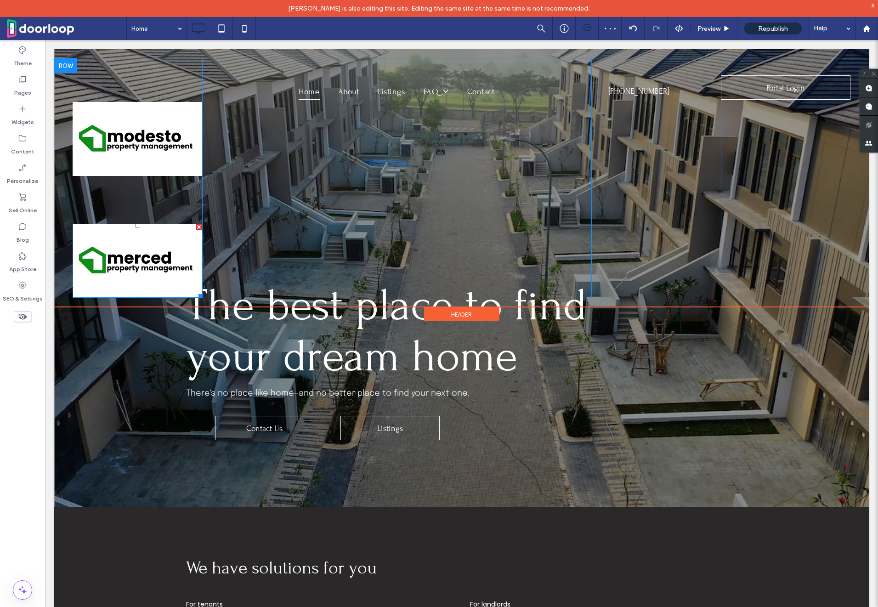
click at [198, 225] on div at bounding box center [199, 227] width 6 height 6
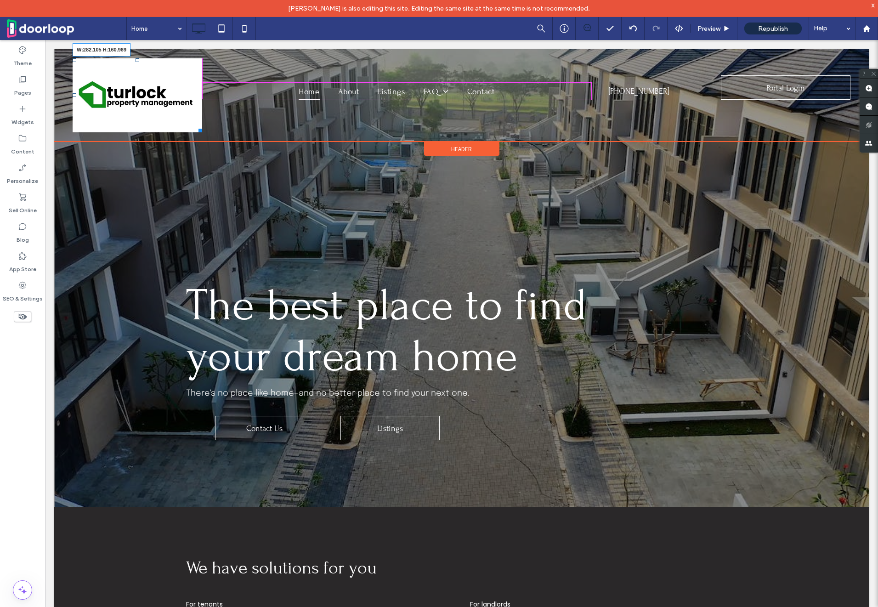
drag, startPoint x: 195, startPoint y: 214, endPoint x: 206, endPoint y: 128, distance: 87.5
click at [206, 128] on div "Slide title Write your caption here Button Slide title Write your caption here …" at bounding box center [461, 95] width 777 height 74
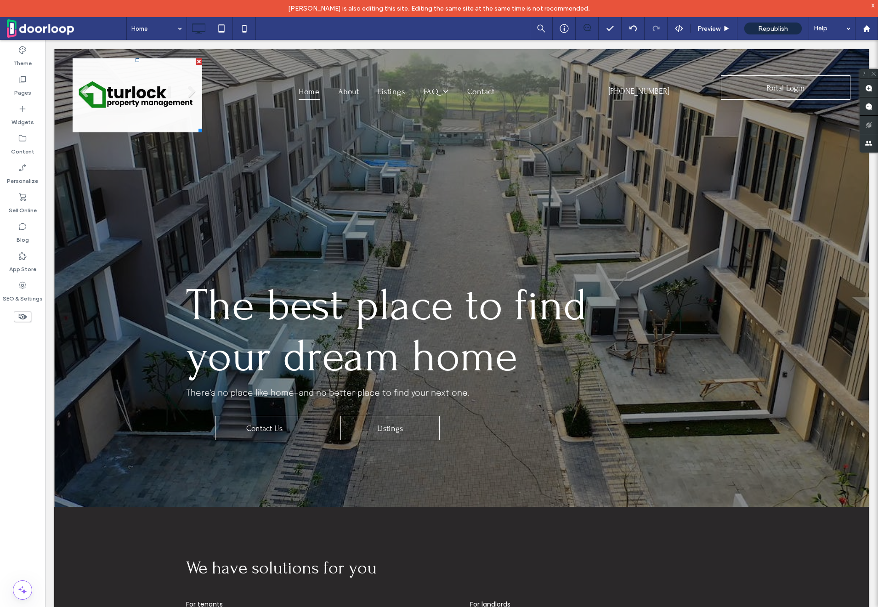
click at [148, 100] on li "Slide title Write your caption here Button" at bounding box center [137, 95] width 129 height 74
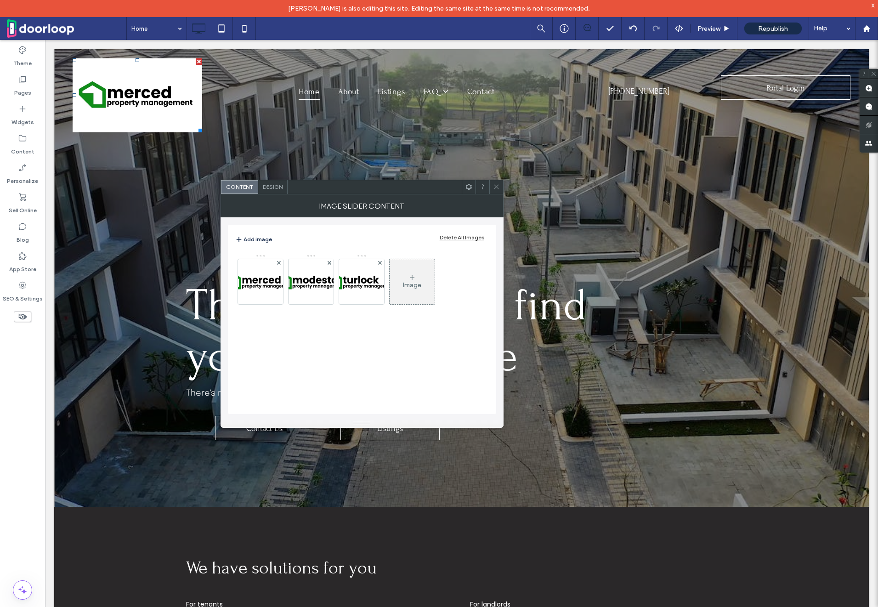
click at [279, 184] on span "Design" at bounding box center [273, 186] width 20 height 7
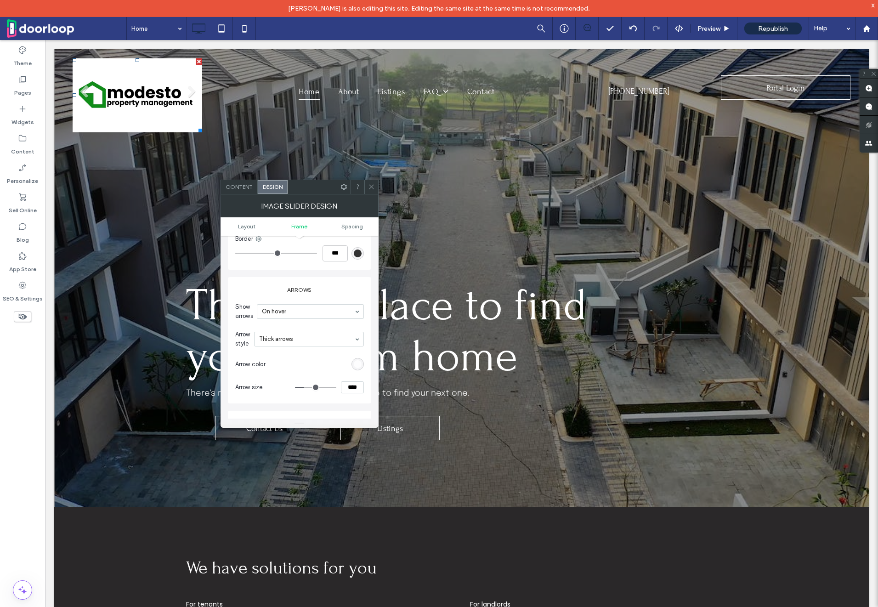
scroll to position [417, 0]
click at [370, 189] on icon at bounding box center [371, 186] width 7 height 7
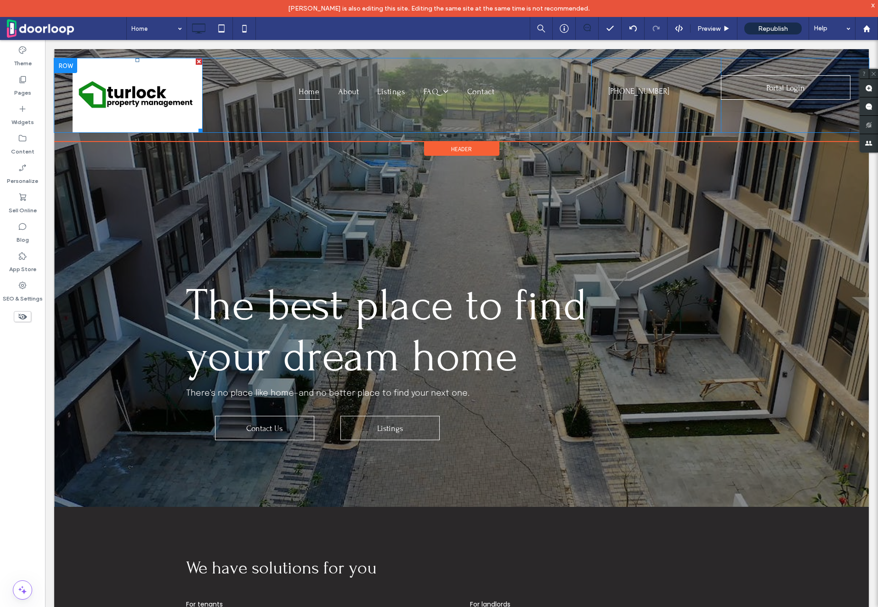
click at [132, 99] on li "Slide title Write your caption here Button" at bounding box center [137, 95] width 129 height 74
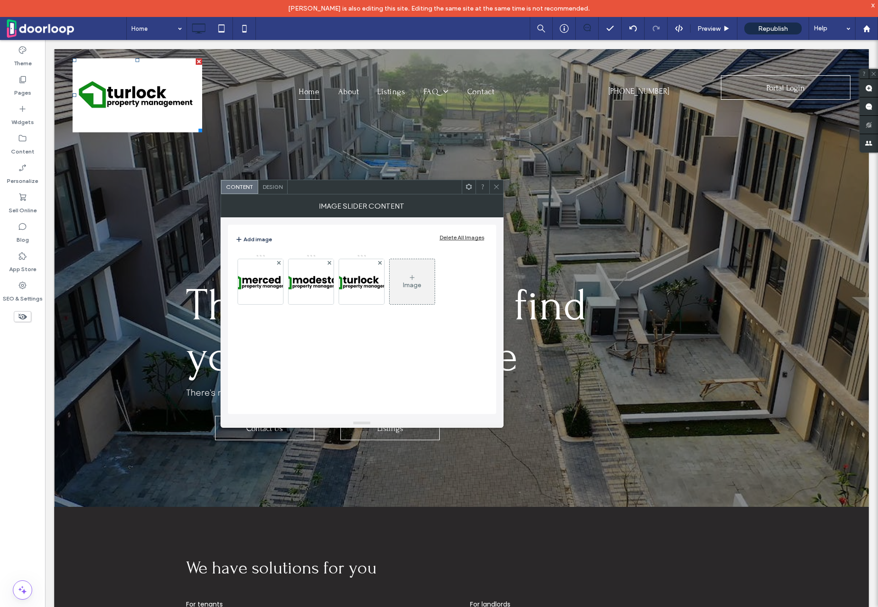
click at [275, 182] on div "Design" at bounding box center [272, 187] width 29 height 14
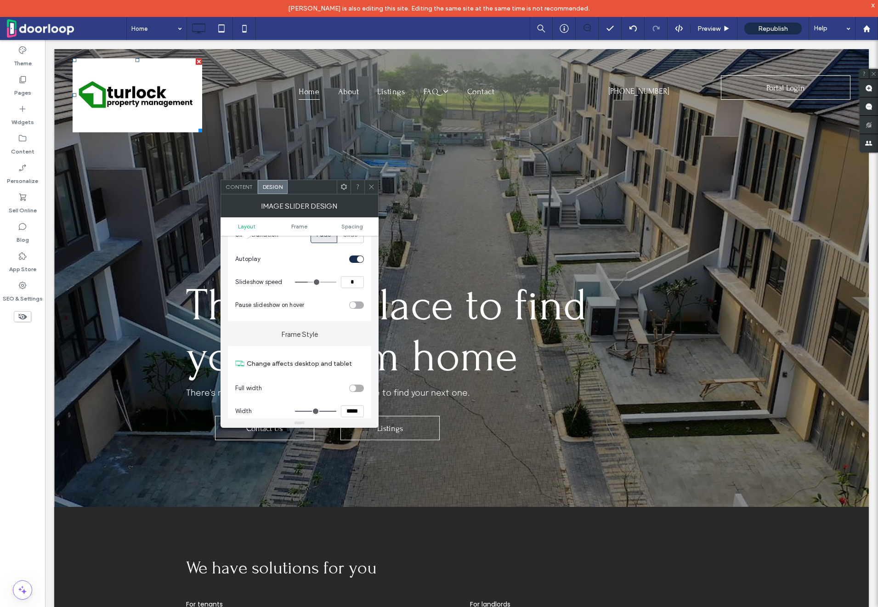
scroll to position [152, 0]
type input "*"
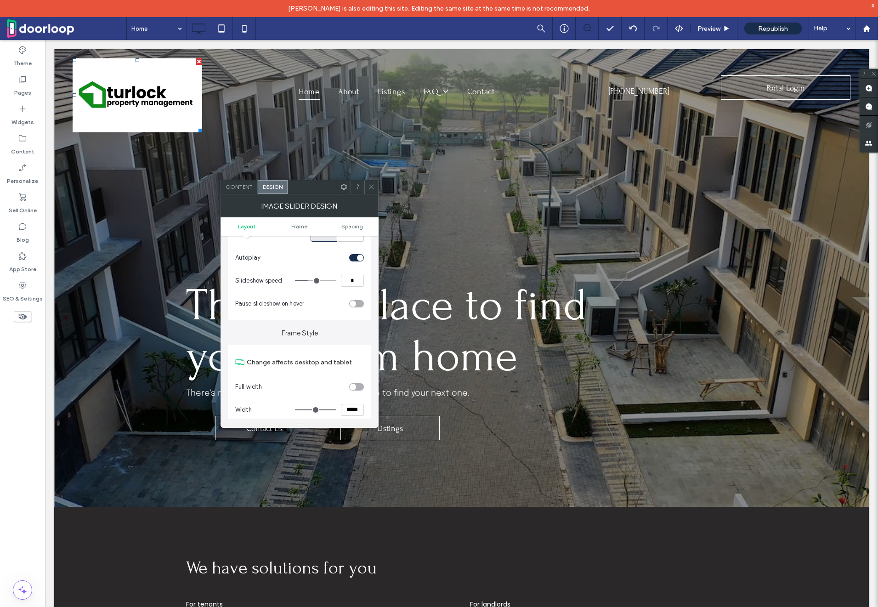
type input "*"
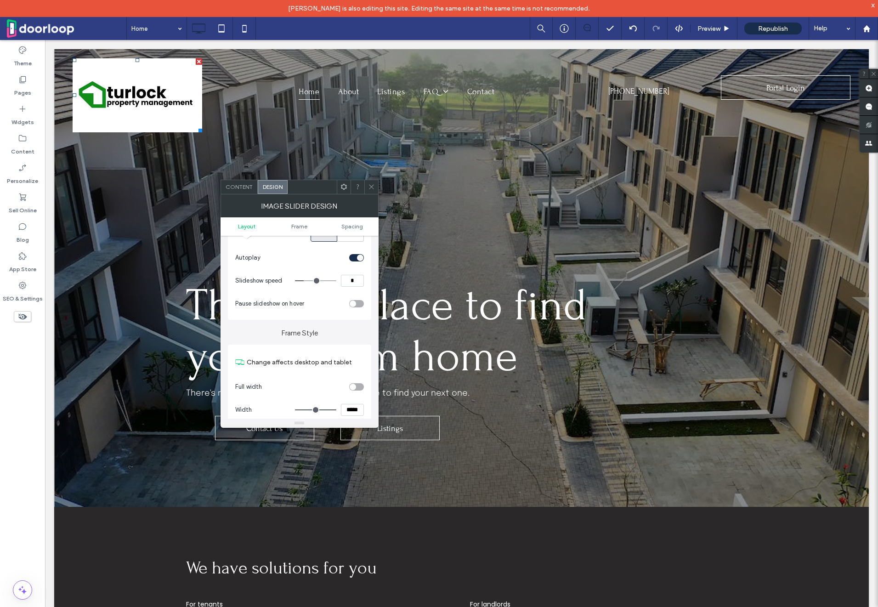
type input "*"
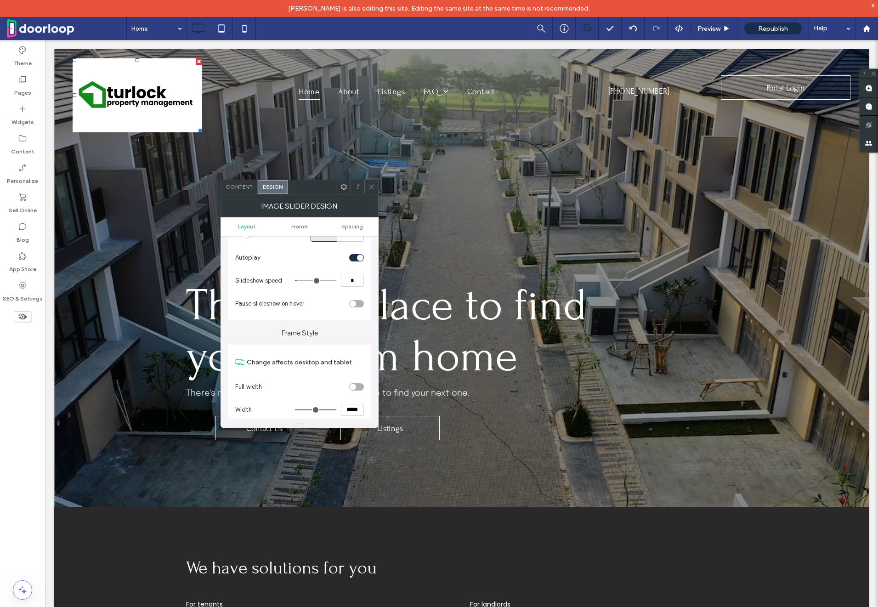
drag, startPoint x: 310, startPoint y: 279, endPoint x: 300, endPoint y: 279, distance: 10.6
type input "*"
click at [300, 280] on input "range" at bounding box center [315, 280] width 41 height 1
click at [370, 191] on span at bounding box center [371, 187] width 7 height 14
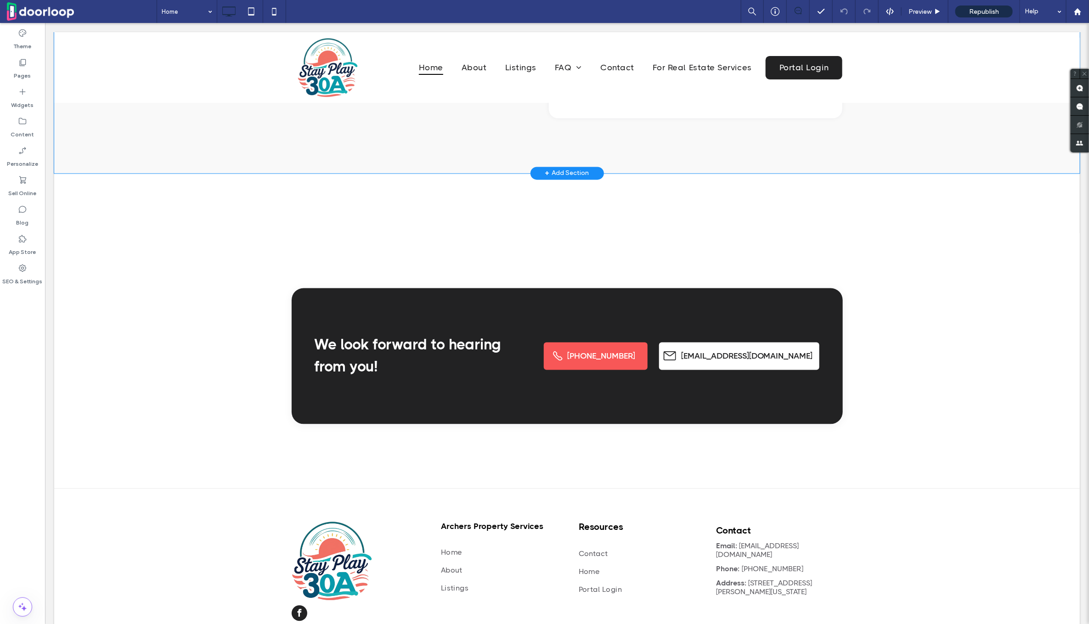
scroll to position [3251, 0]
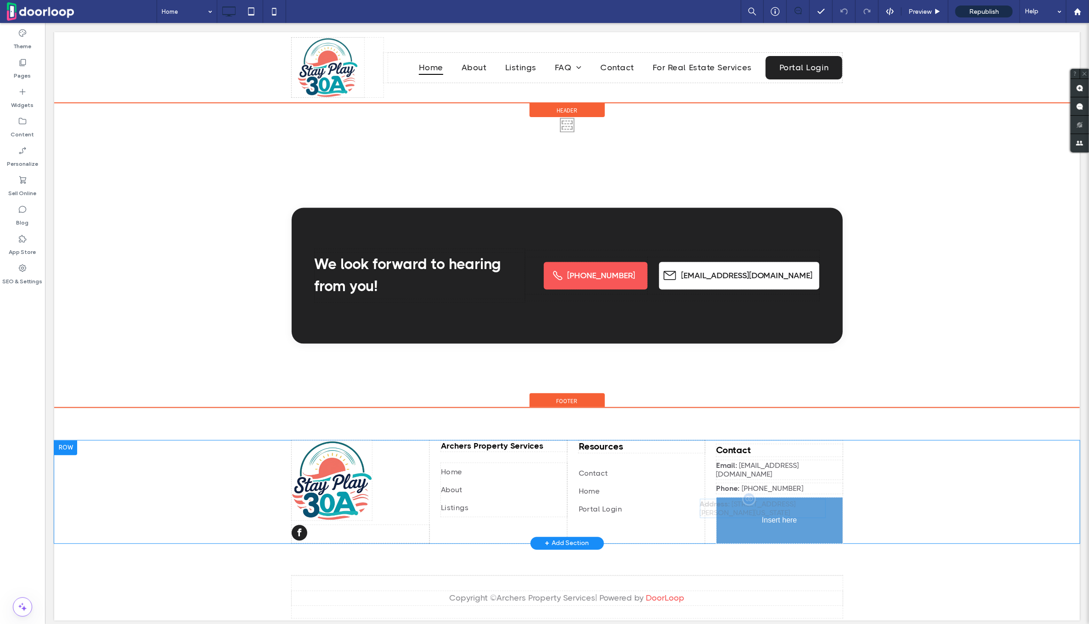
drag, startPoint x: 839, startPoint y: 484, endPoint x: 822, endPoint y: 495, distance: 19.9
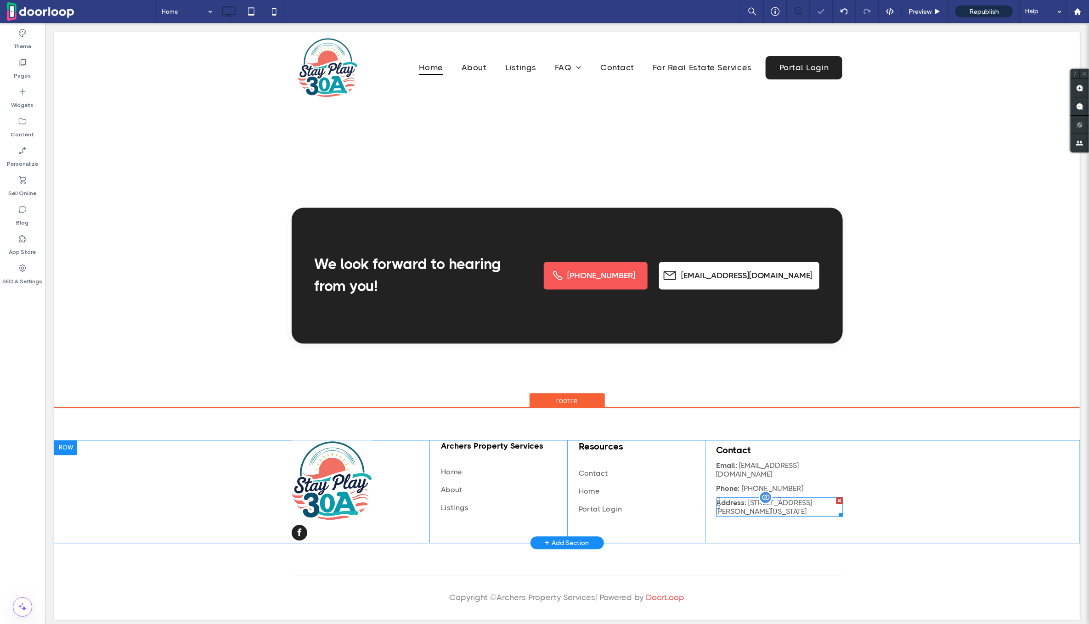
click at [840, 497] on div at bounding box center [839, 500] width 6 height 6
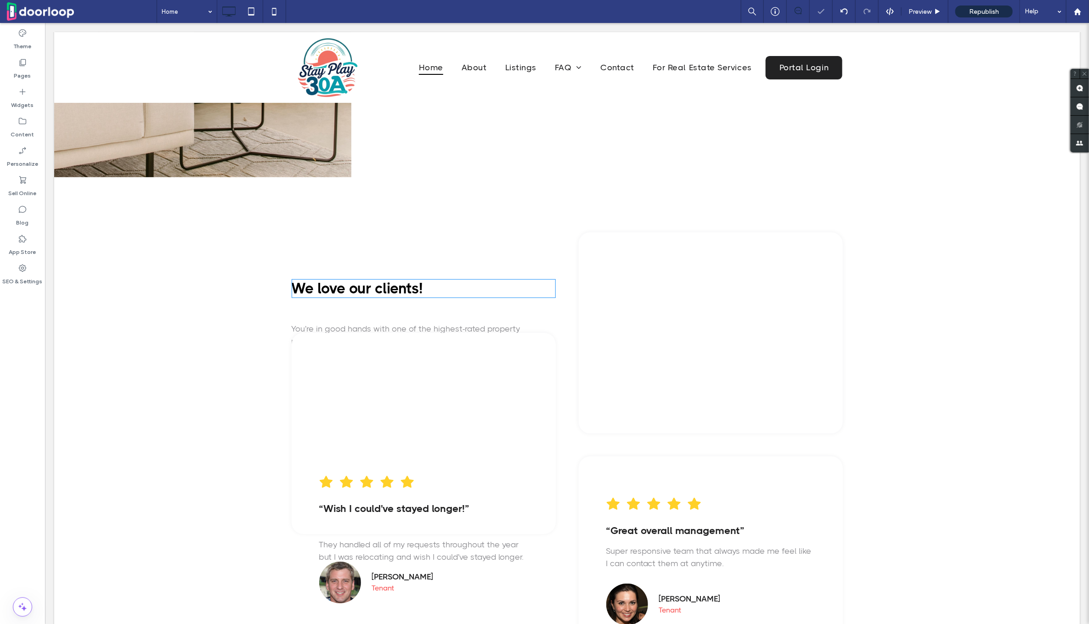
scroll to position [2184, 0]
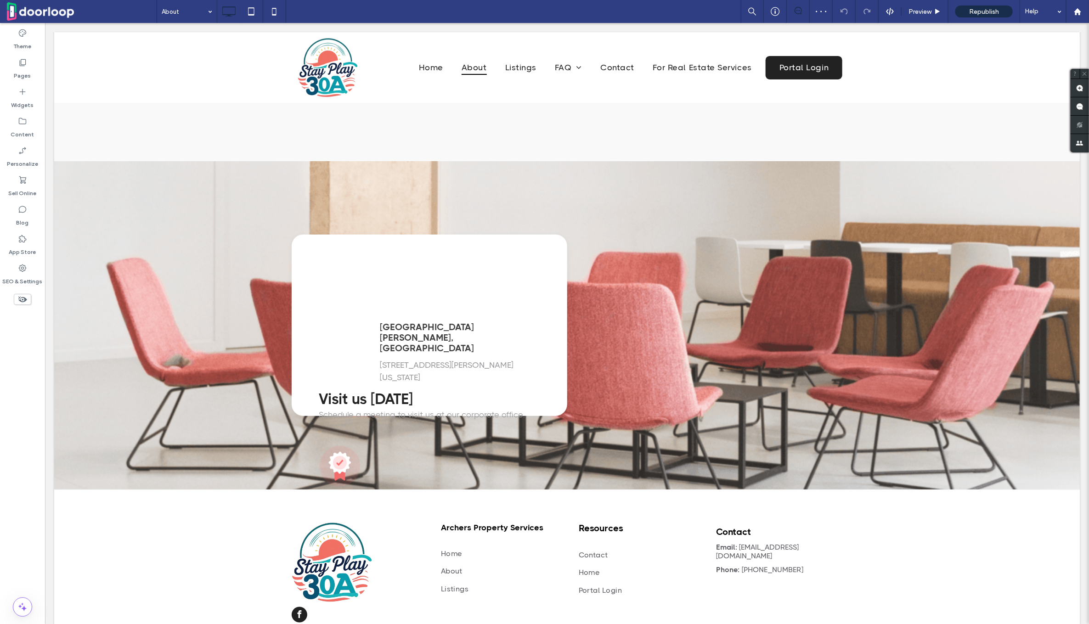
scroll to position [2786, 0]
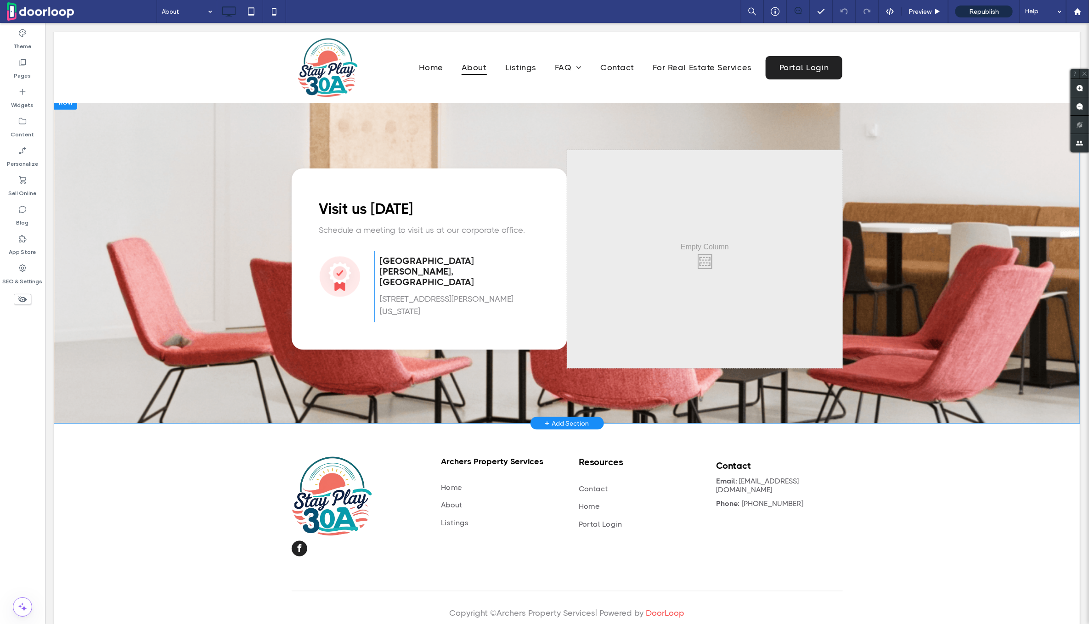
click at [329, 173] on div "Visit us today Schedule a meeting to visit us at our corporate office. Click To…" at bounding box center [429, 258] width 276 height 181
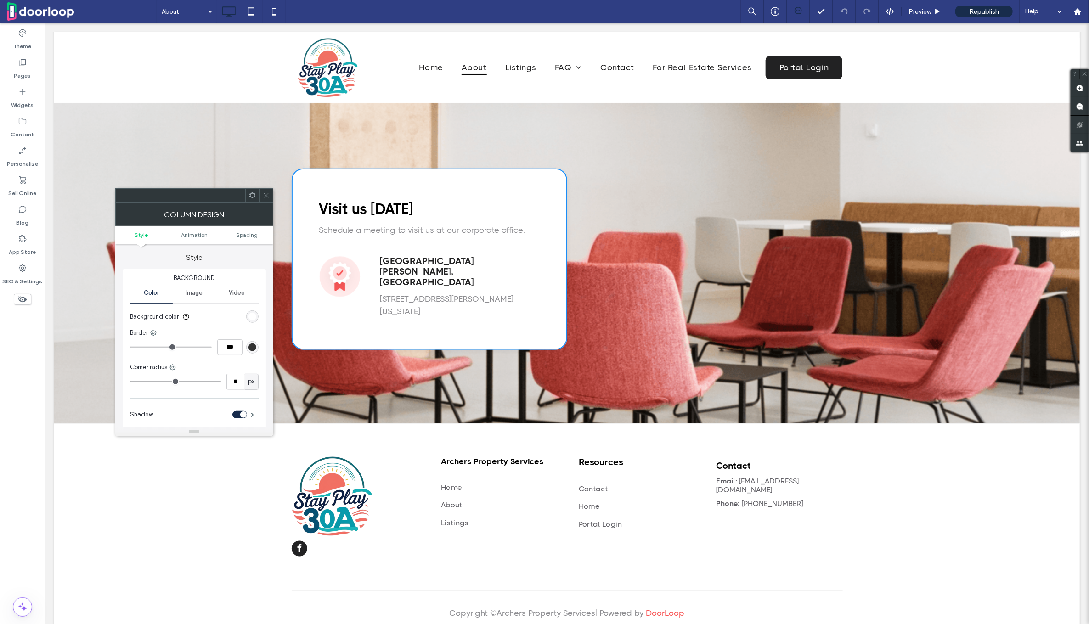
click at [249, 199] on span at bounding box center [252, 196] width 7 height 14
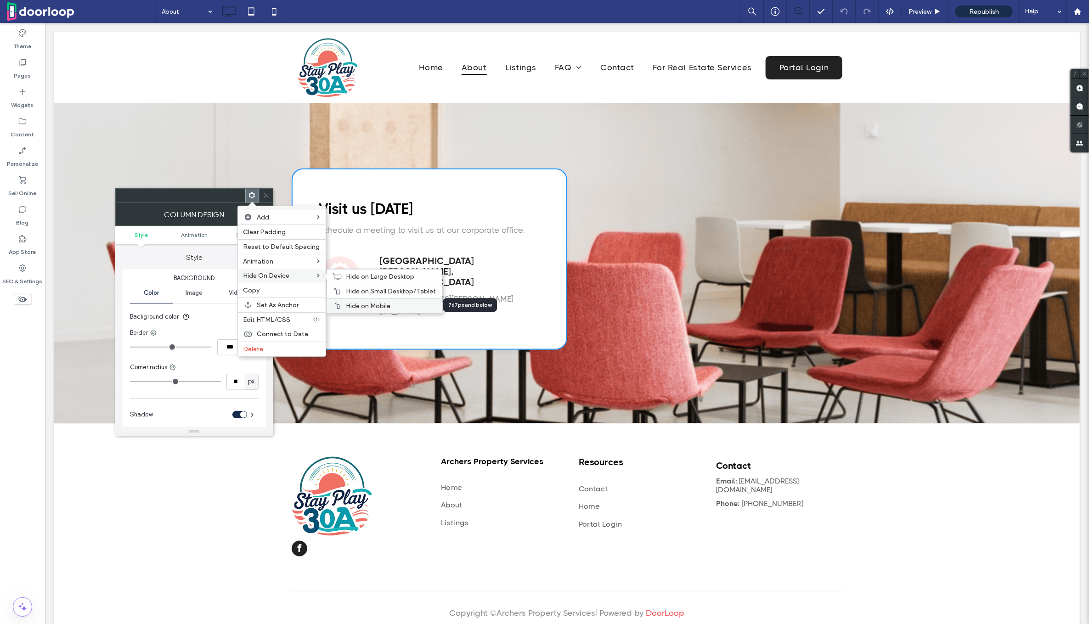
click at [377, 306] on span "Hide on Mobile" at bounding box center [368, 306] width 45 height 8
click at [376, 292] on span "Hide on Small Desktop/Tablet" at bounding box center [391, 291] width 90 height 8
click at [376, 277] on span "Hide on Large Desktop" at bounding box center [380, 277] width 68 height 8
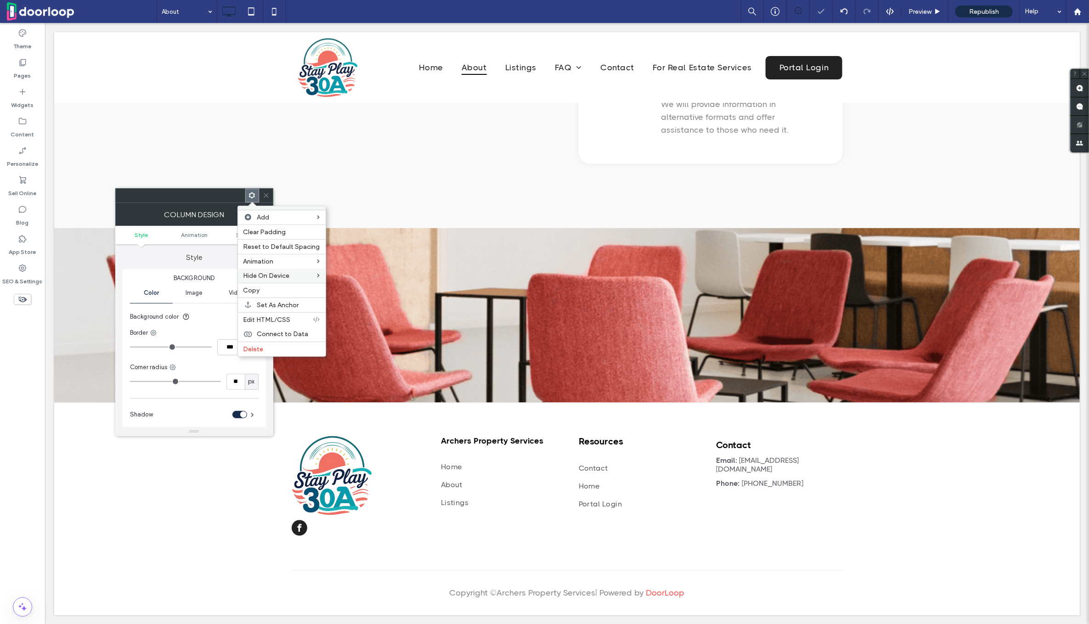
click at [269, 194] on icon at bounding box center [266, 195] width 7 height 7
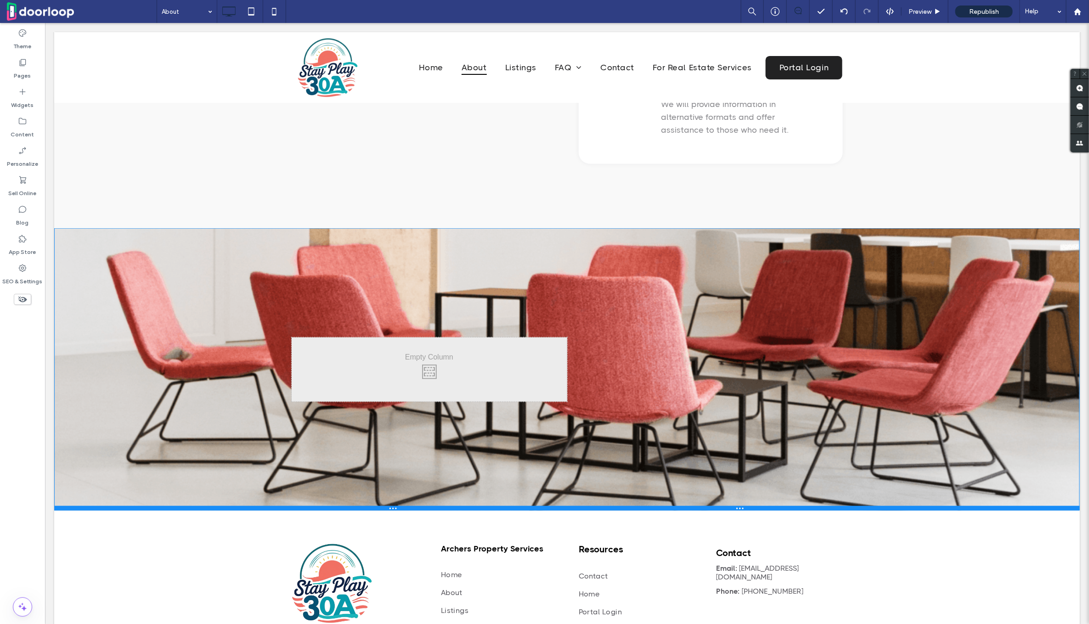
drag, startPoint x: 443, startPoint y: 400, endPoint x: 451, endPoint y: 508, distance: 108.7
click at [451, 508] on div at bounding box center [566, 508] width 1025 height 5
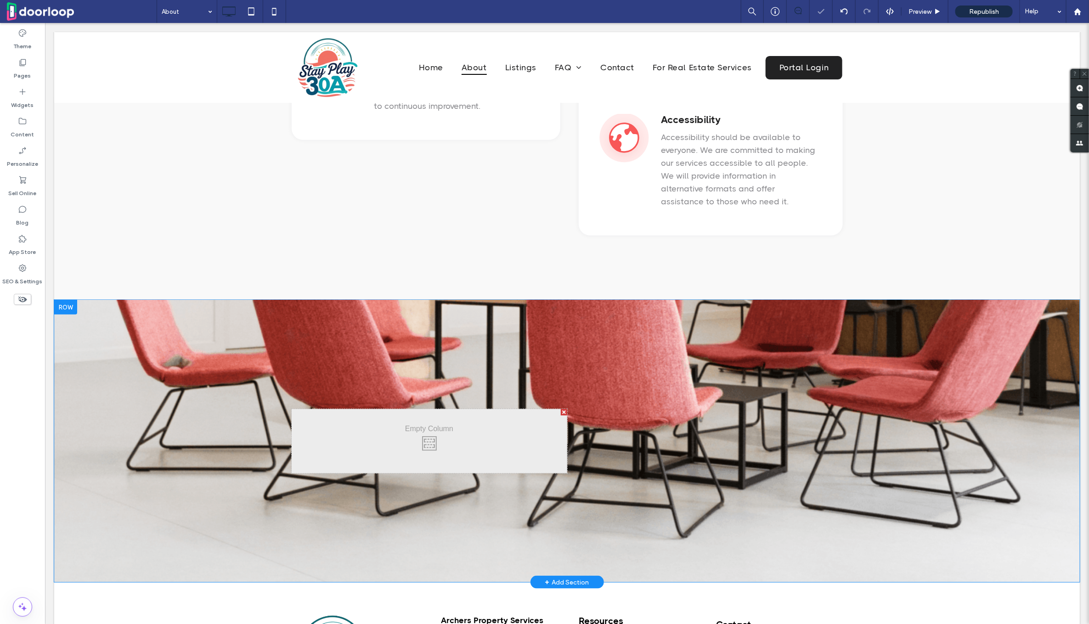
scroll to position [2582, 0]
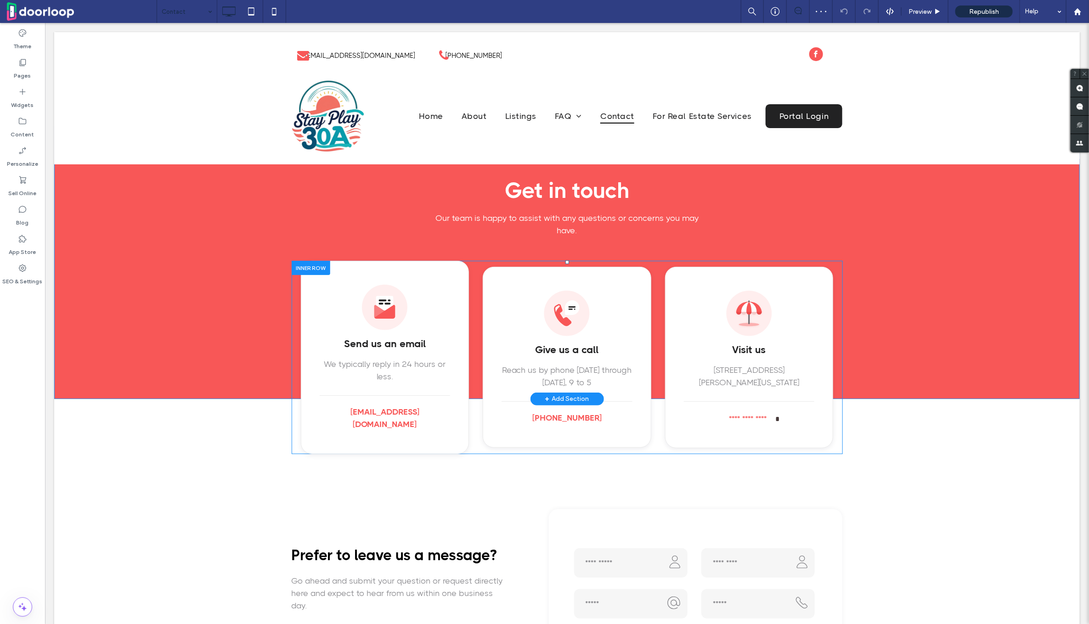
click at [674, 331] on div "**********" at bounding box center [748, 356] width 169 height 181
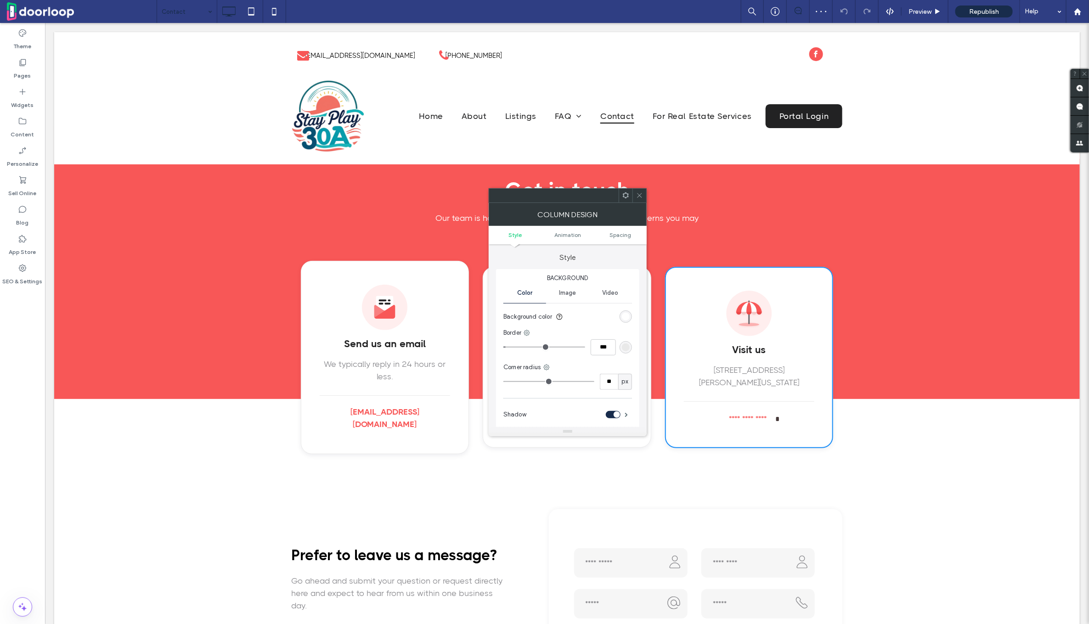
click at [623, 197] on icon at bounding box center [625, 195] width 7 height 7
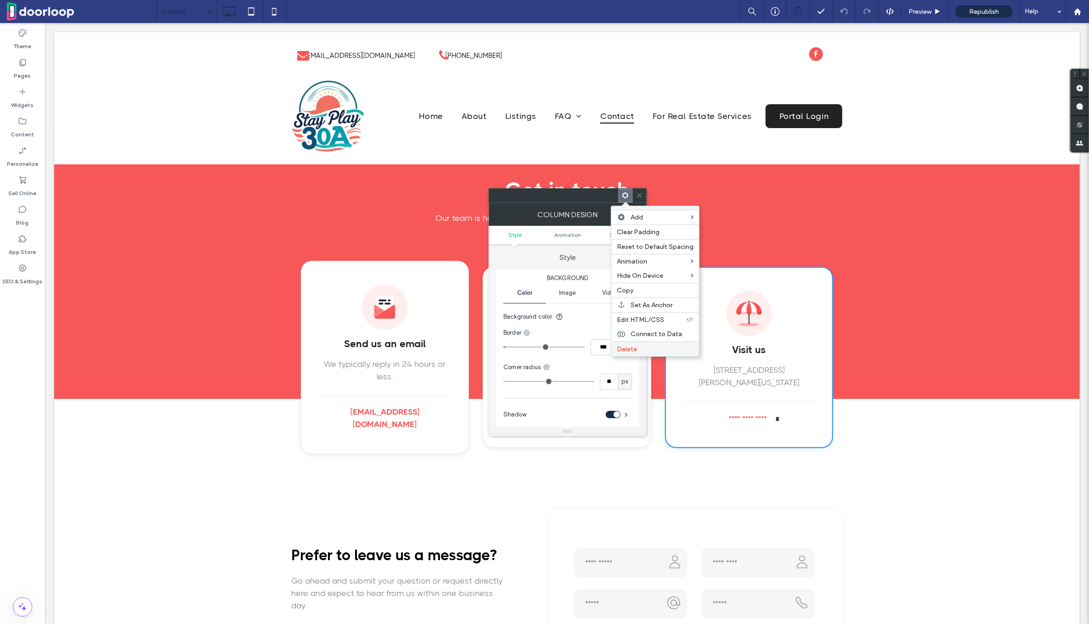
click at [637, 344] on div "Delete" at bounding box center [655, 349] width 88 height 15
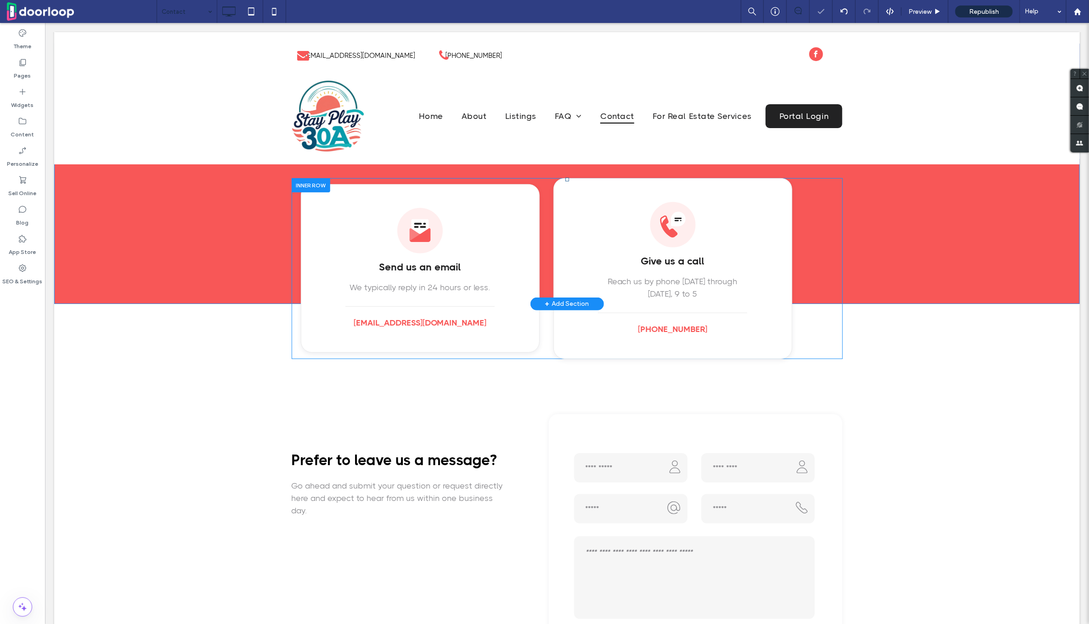
scroll to position [79, 0]
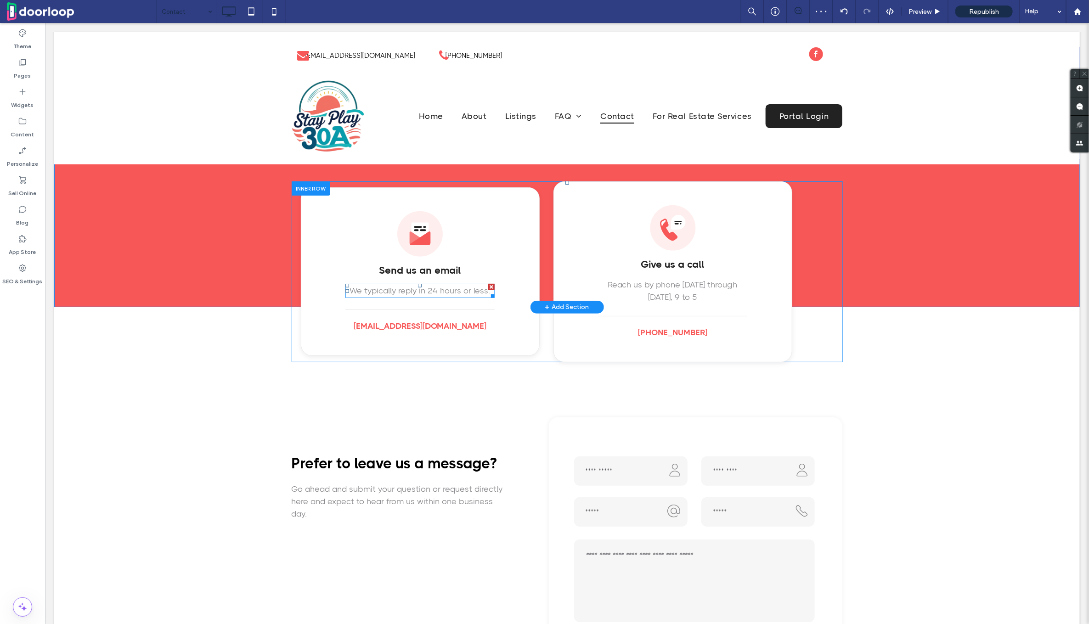
click at [428, 290] on span "We typically reply in 24 hours or less." at bounding box center [419, 290] width 141 height 9
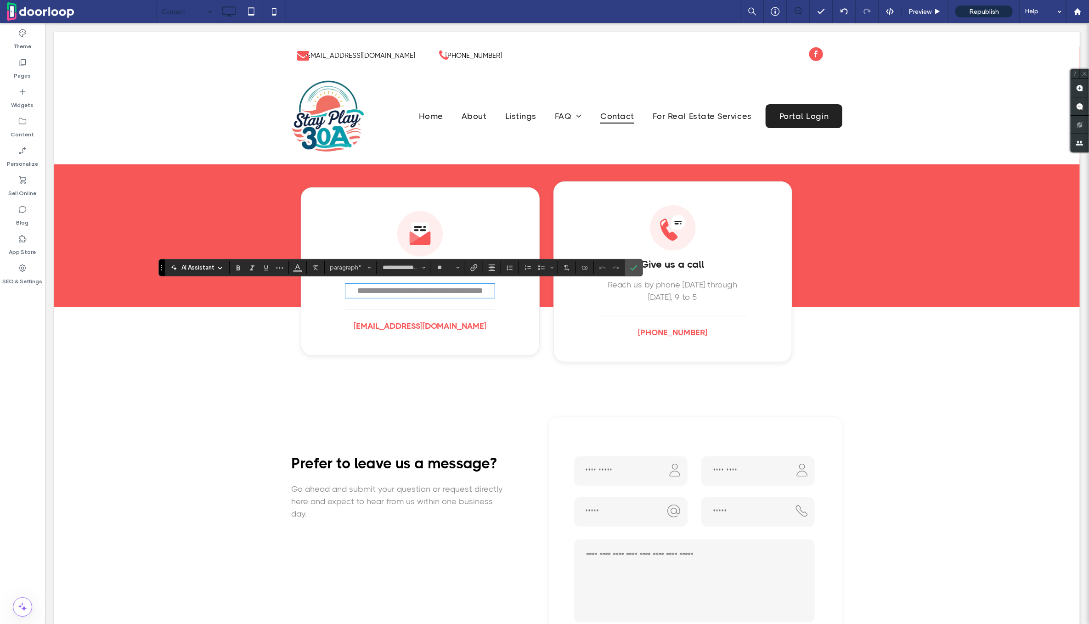
click at [428, 288] on span "**********" at bounding box center [419, 290] width 125 height 8
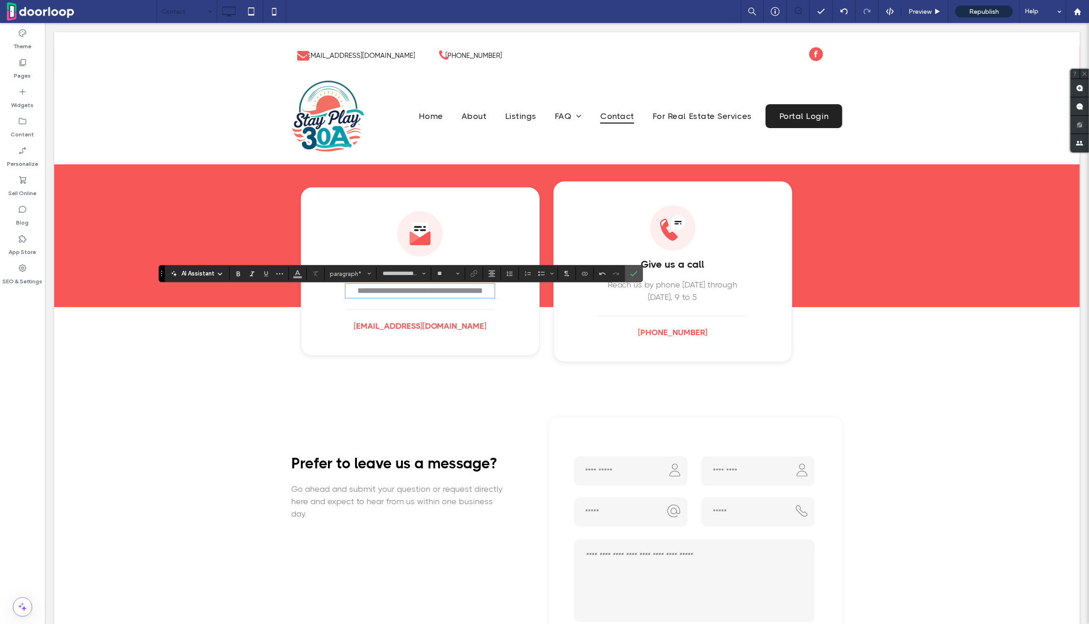
scroll to position [73, 0]
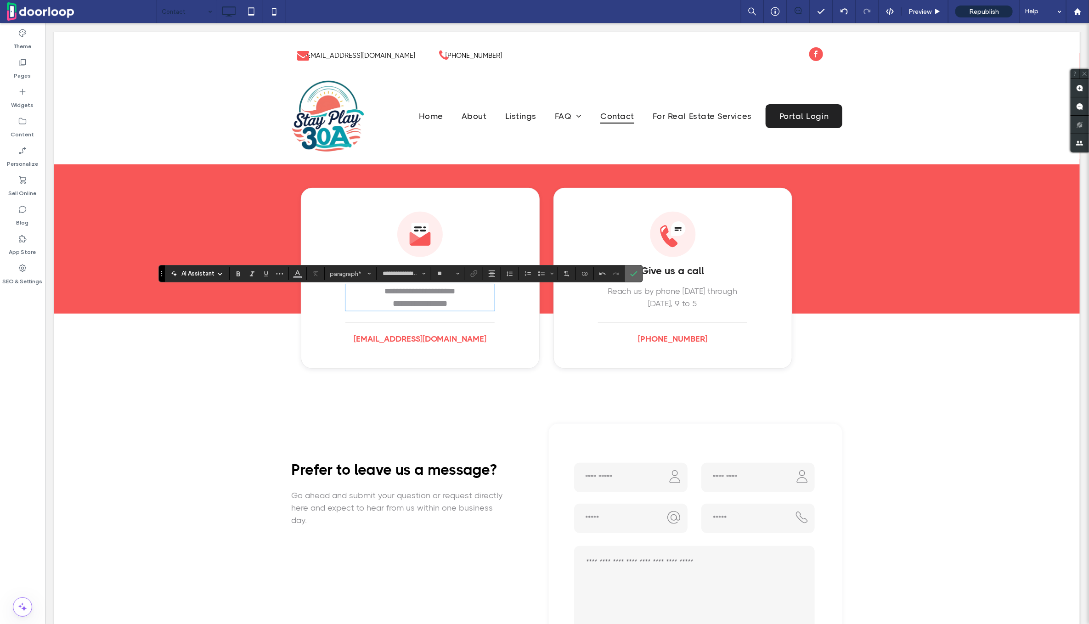
click at [633, 268] on span "Confirm" at bounding box center [633, 274] width 7 height 16
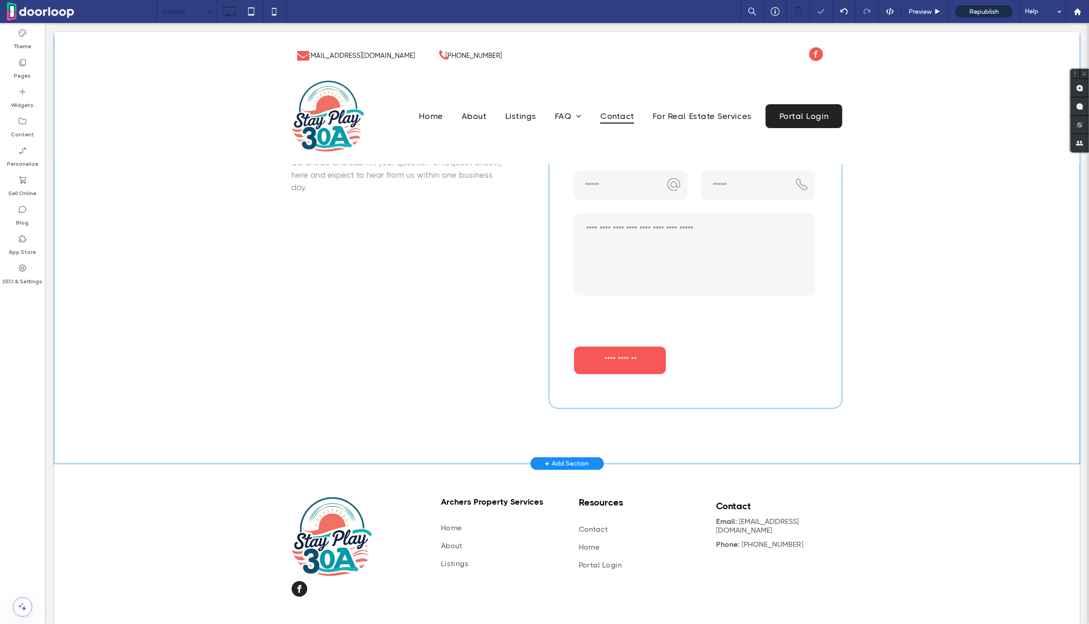
scroll to position [466, 0]
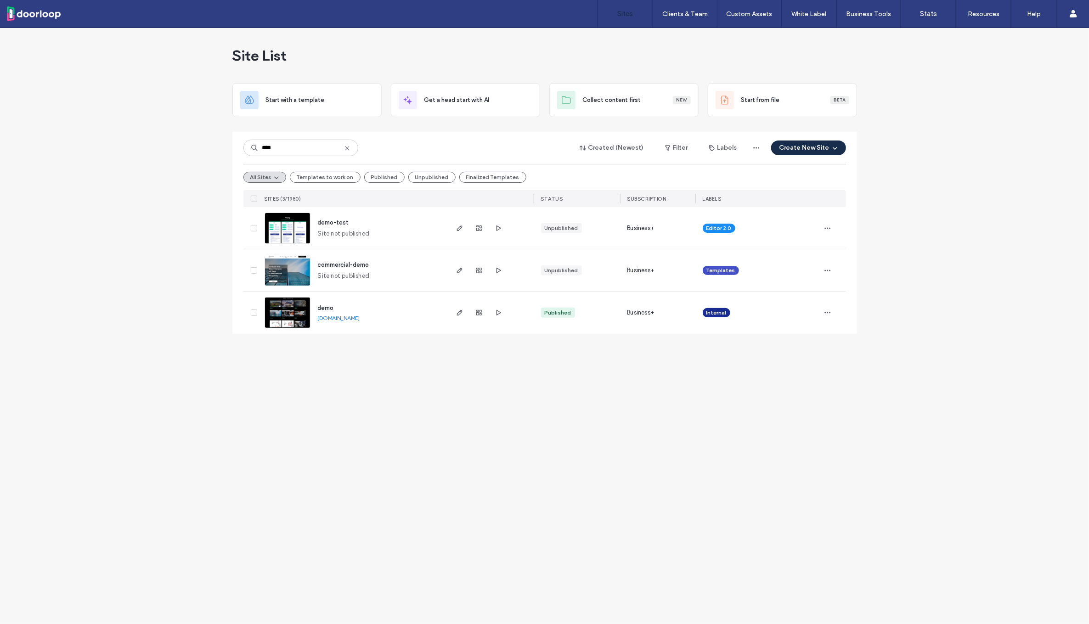
type input "****"
click at [328, 306] on span "demo" at bounding box center [326, 307] width 16 height 7
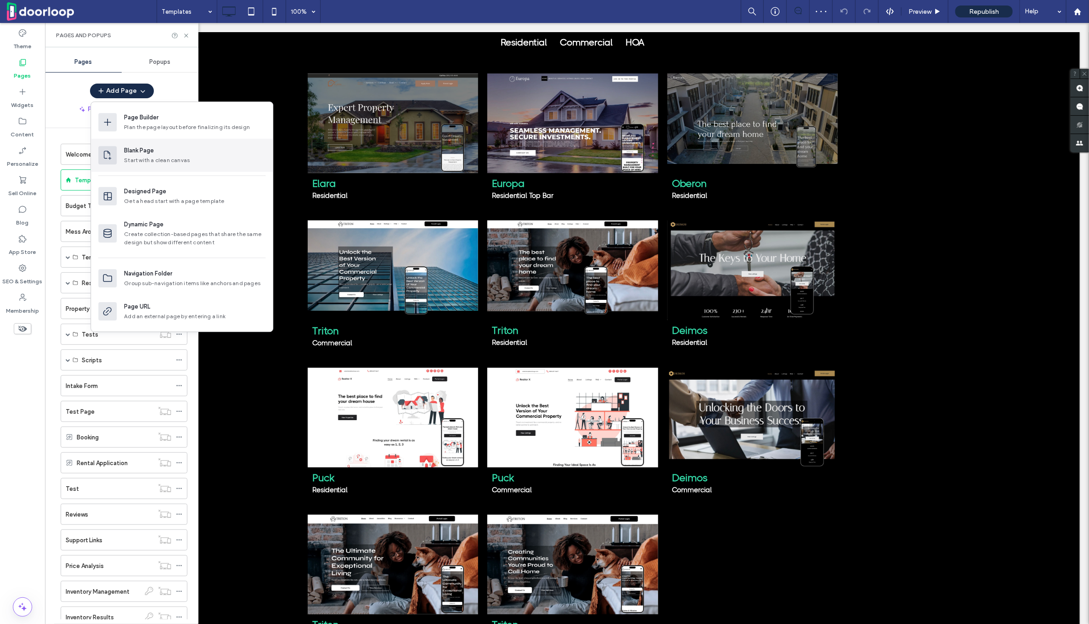
click at [141, 149] on div "Blank Page" at bounding box center [139, 150] width 30 height 9
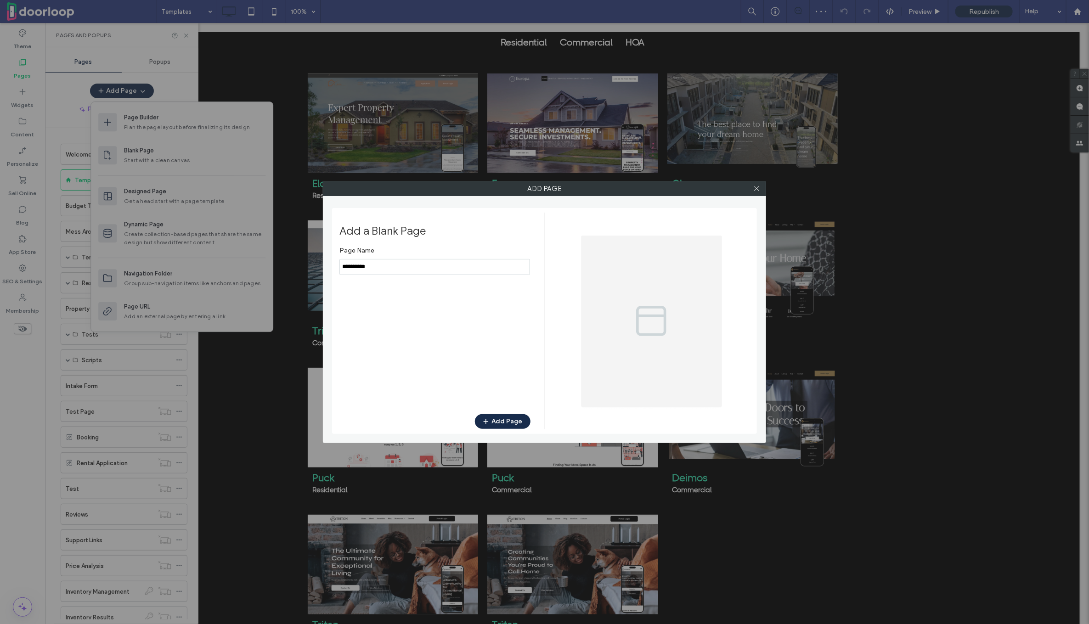
click at [395, 270] on input "notEmpty" at bounding box center [434, 267] width 191 height 16
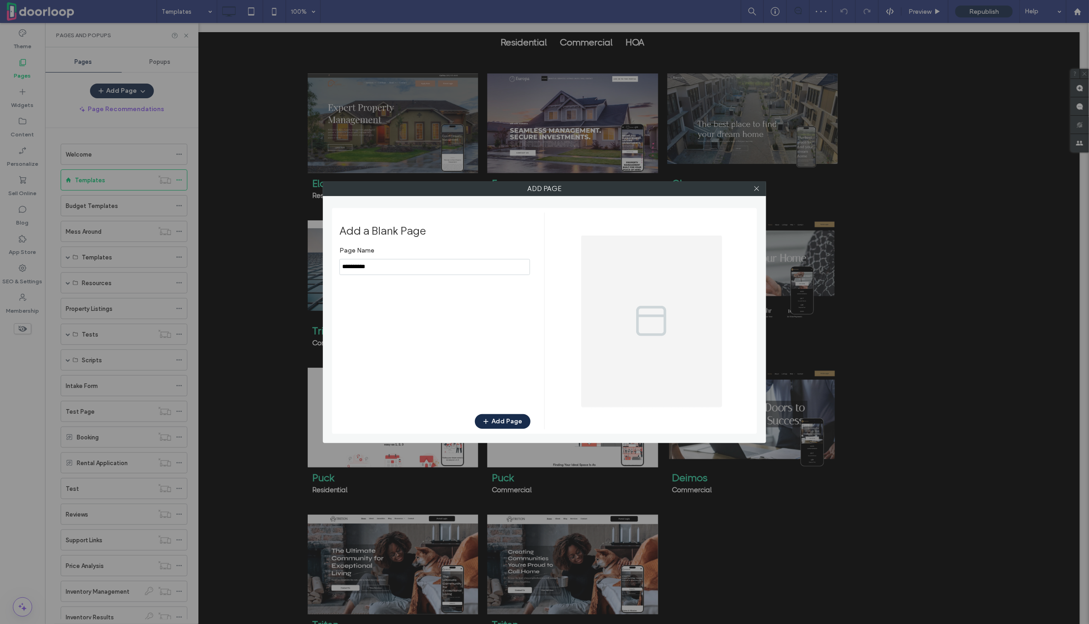
click at [395, 270] on input "notEmpty" at bounding box center [434, 267] width 191 height 16
type input "**********"
click at [511, 421] on button "Add Page" at bounding box center [503, 421] width 56 height 15
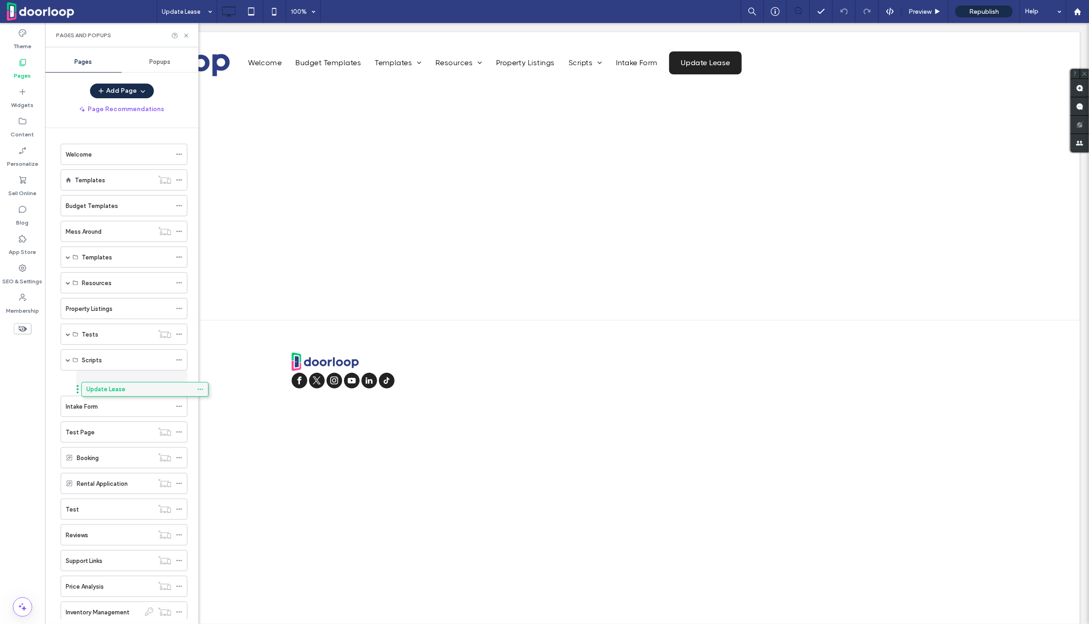
drag, startPoint x: 93, startPoint y: 463, endPoint x: 113, endPoint y: 390, distance: 75.4
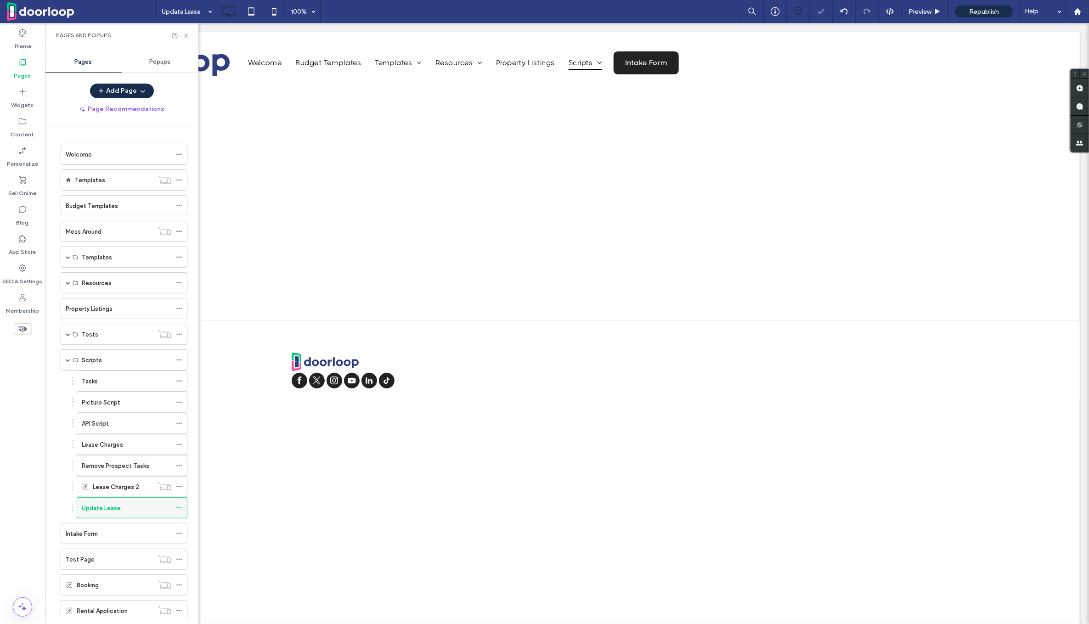
click at [181, 507] on span at bounding box center [179, 508] width 6 height 14
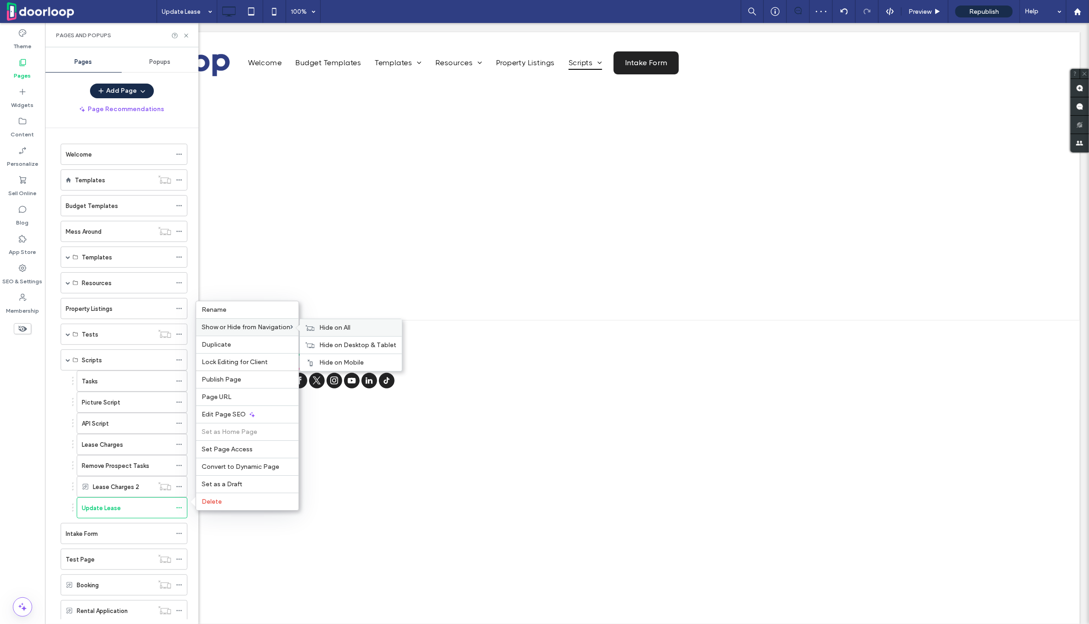
click at [315, 325] on icon at bounding box center [309, 328] width 9 height 6
click at [123, 503] on div "Update Lease" at bounding box center [118, 508] width 72 height 10
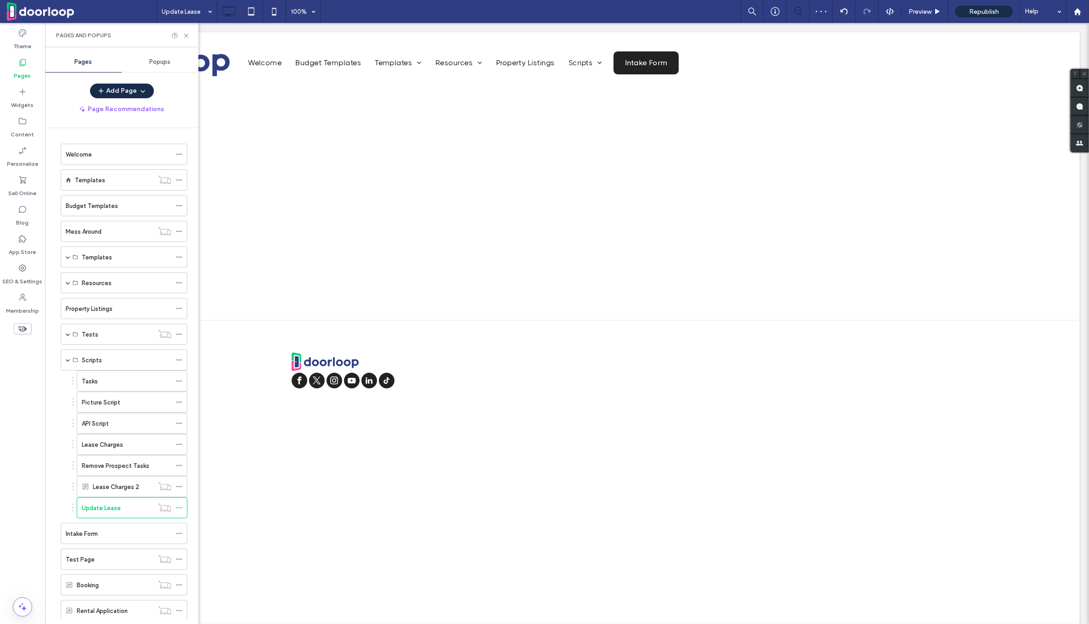
click at [187, 28] on div "Pages and Popups" at bounding box center [121, 35] width 153 height 24
click at [12, 103] on label "Widgets" at bounding box center [22, 102] width 23 height 13
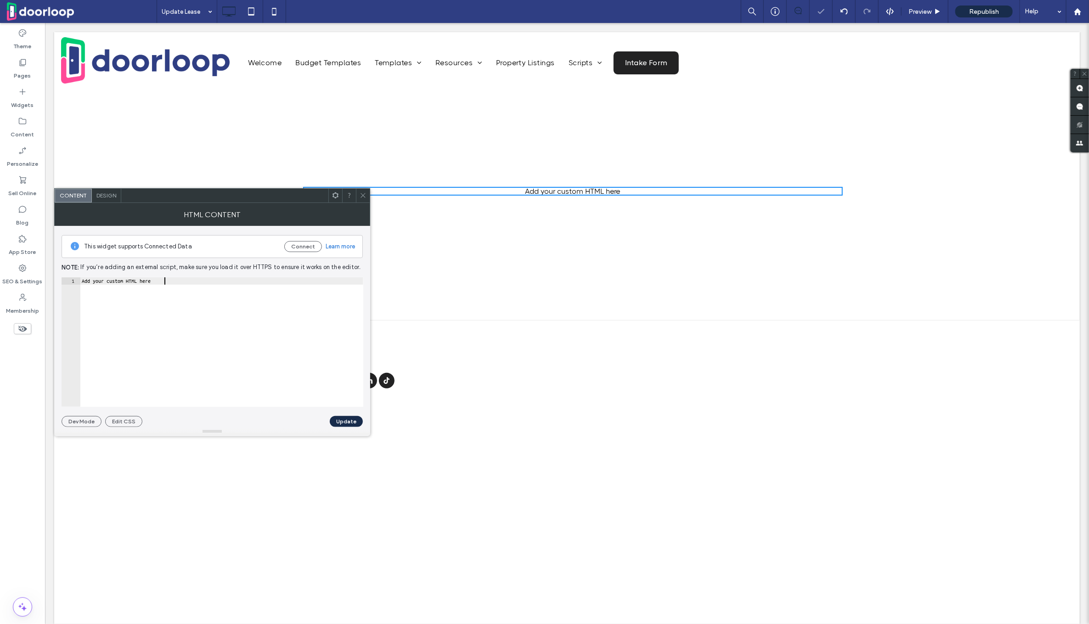
click at [266, 295] on div "Add your custom HTML here" at bounding box center [221, 349] width 283 height 145
paste textarea "Cursor at row 1"
type textarea "*******"
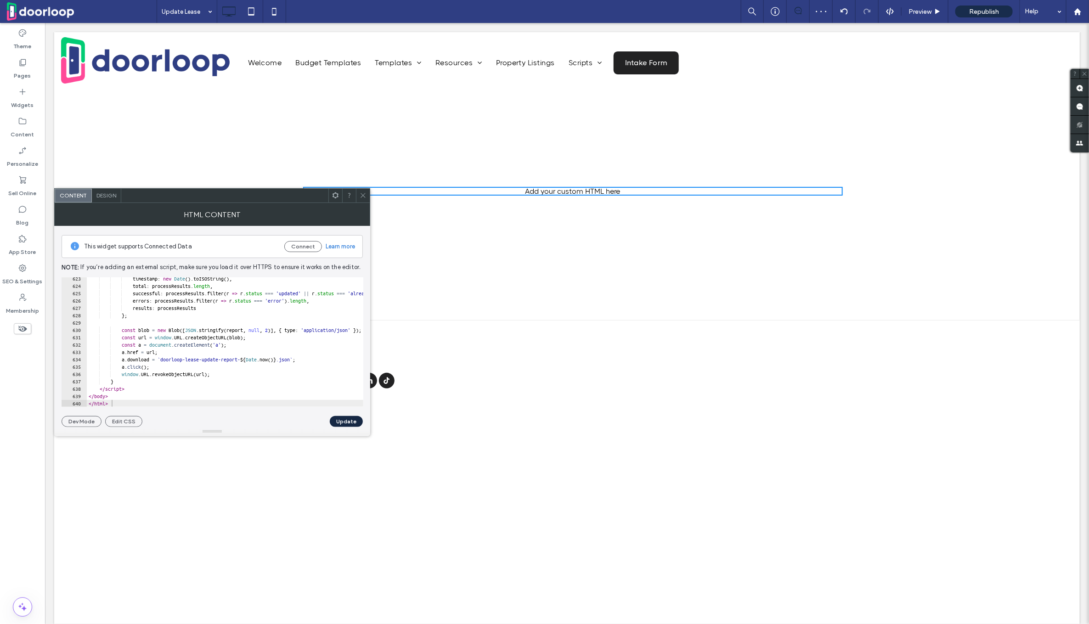
click at [344, 422] on button "Update" at bounding box center [346, 421] width 33 height 11
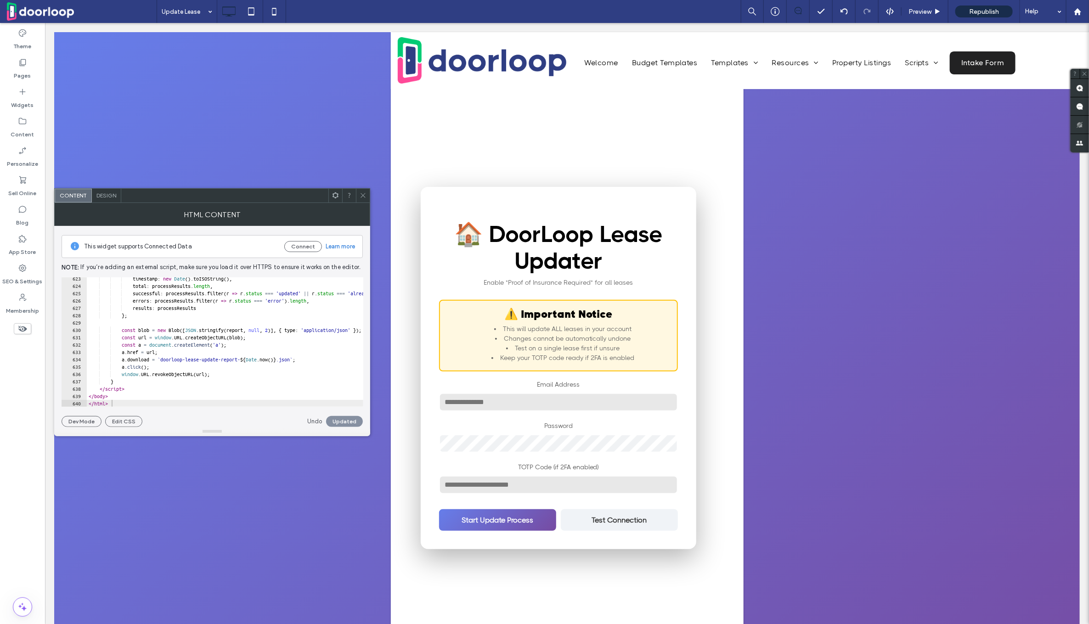
click at [362, 192] on icon at bounding box center [363, 195] width 7 height 7
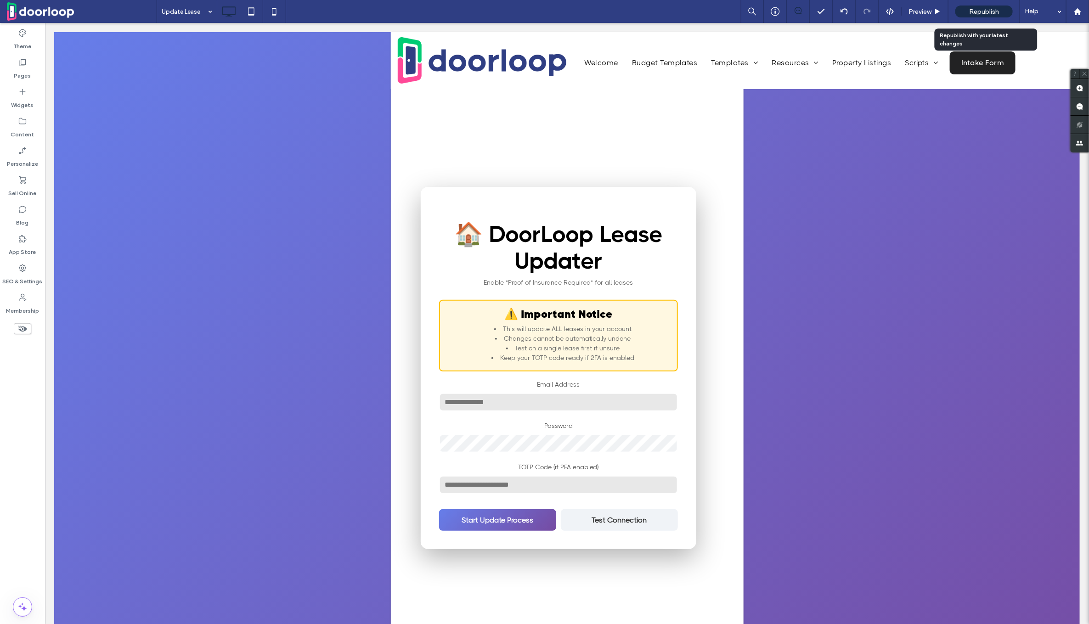
click at [981, 11] on span "Republish" at bounding box center [984, 12] width 30 height 8
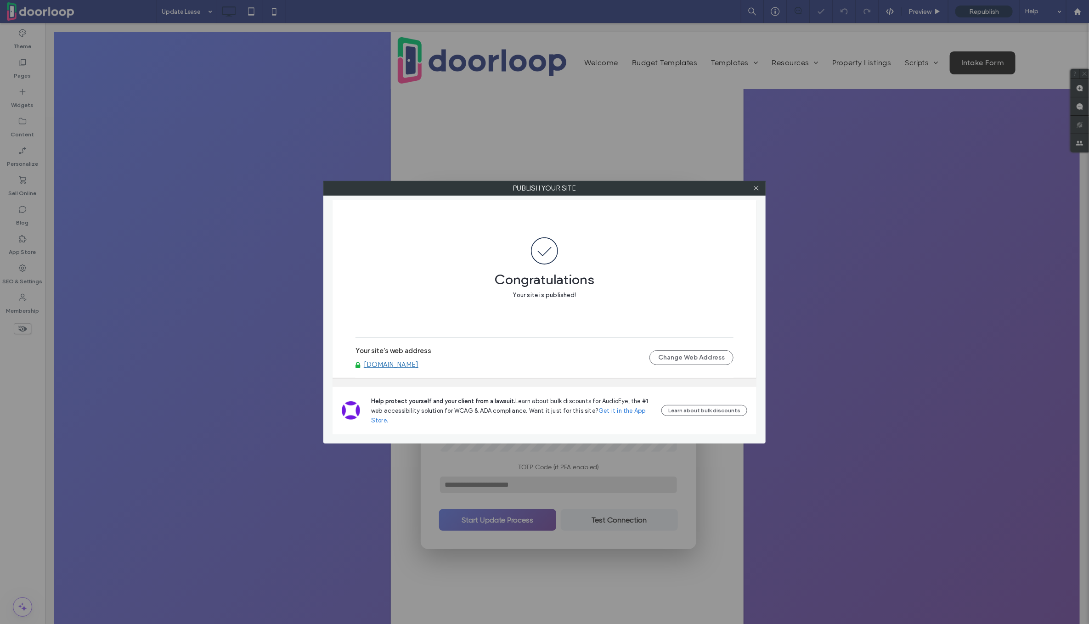
click at [414, 373] on div "Your site's web address [DOMAIN_NAME] Change Web Address" at bounding box center [544, 358] width 378 height 40
click at [414, 369] on link "[DOMAIN_NAME]" at bounding box center [391, 364] width 55 height 8
